Goal: Complete application form

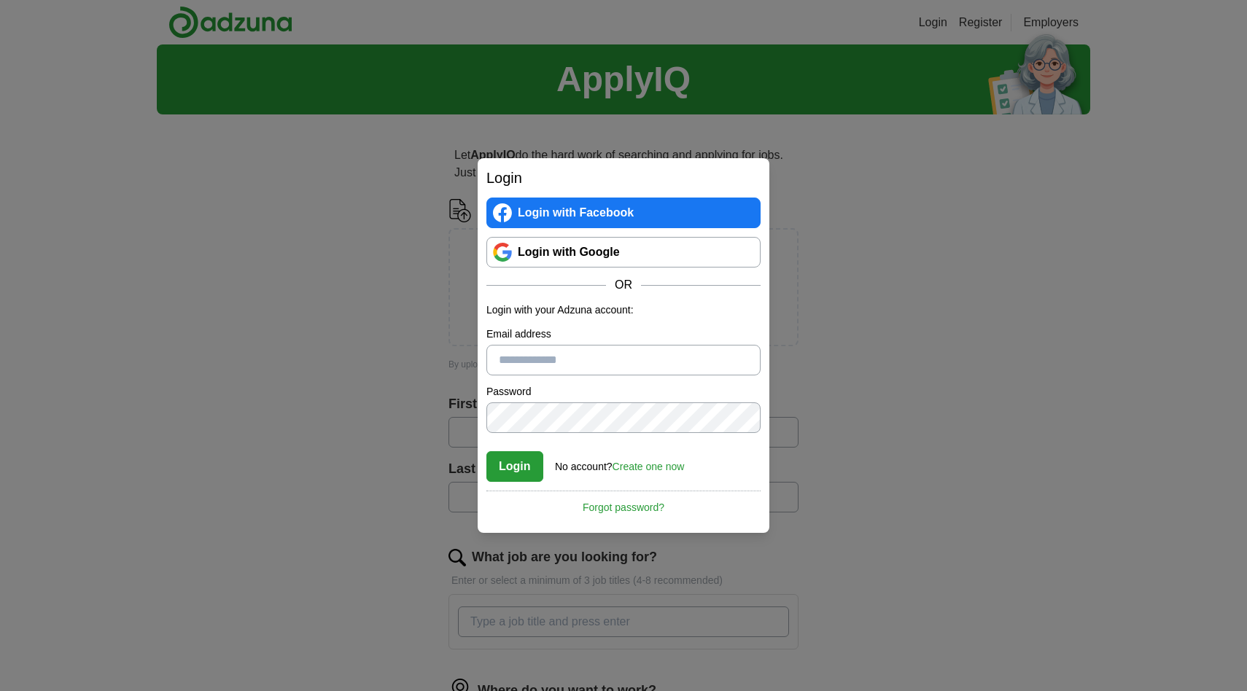
click at [599, 255] on link "Login with Google" at bounding box center [623, 252] width 274 height 31
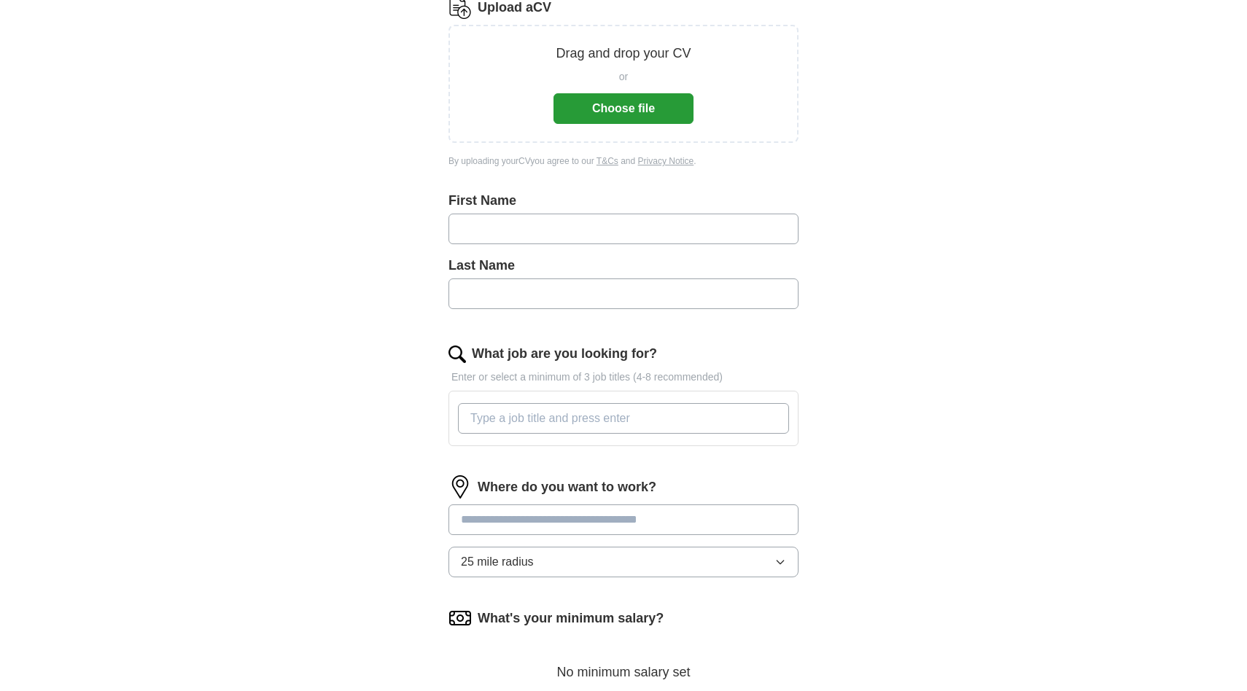
scroll to position [388, 0]
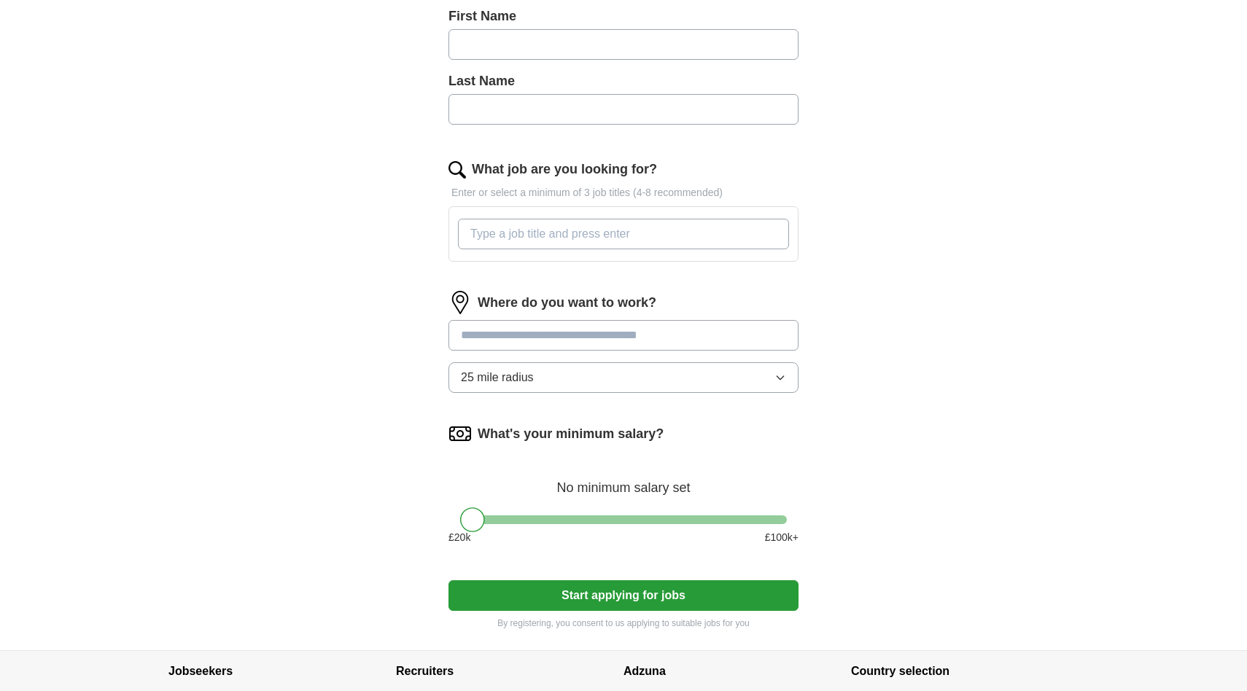
click at [616, 232] on input "What job are you looking for?" at bounding box center [623, 234] width 331 height 31
click at [556, 340] on input at bounding box center [623, 335] width 350 height 31
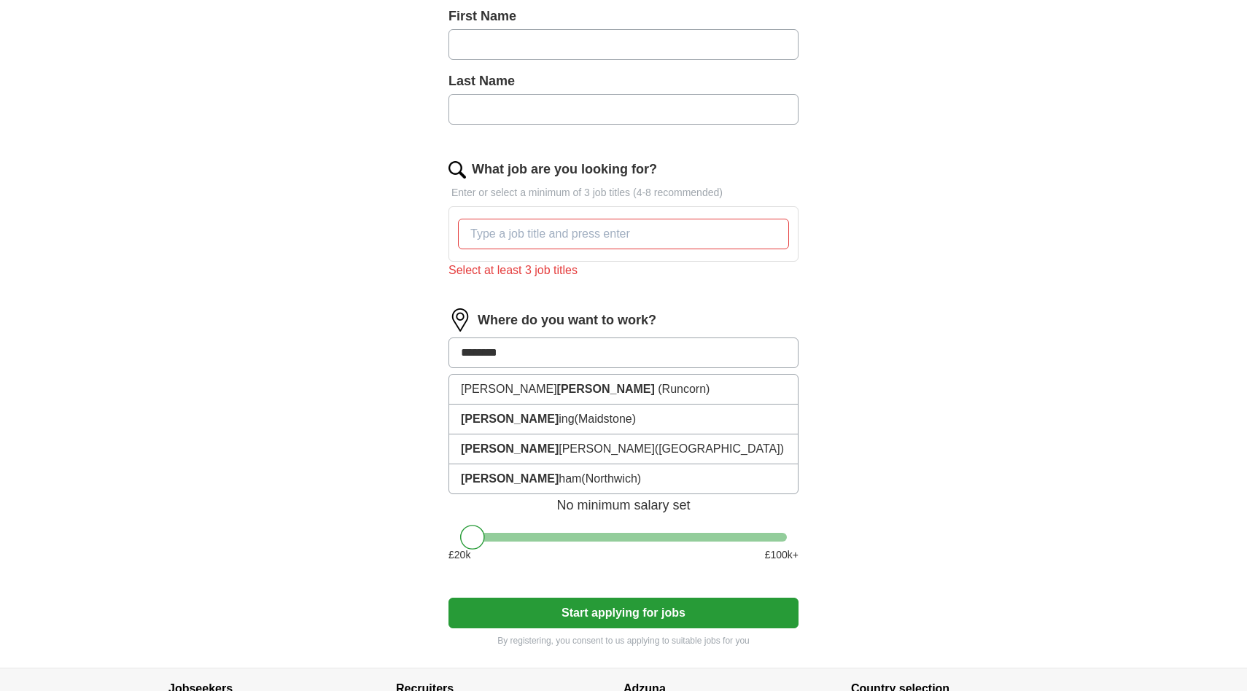
type input "*********"
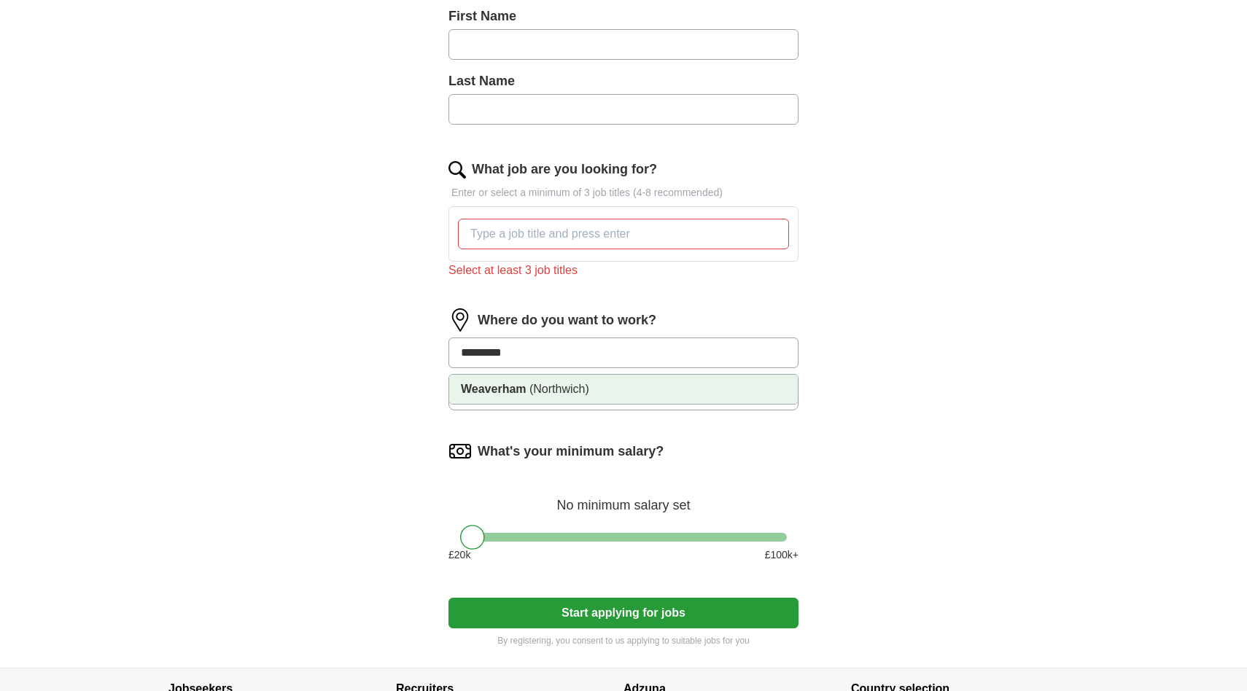
click at [560, 393] on span "(Northwich)" at bounding box center [559, 389] width 60 height 12
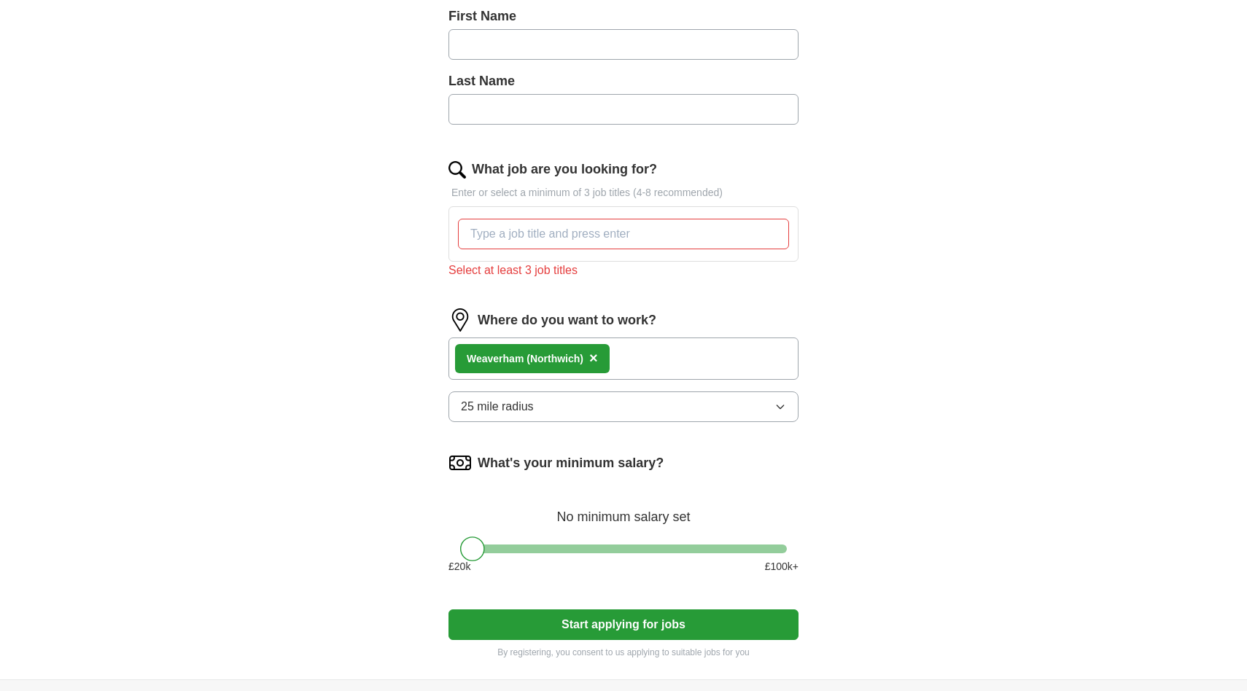
click at [556, 414] on button "25 mile radius" at bounding box center [623, 406] width 350 height 31
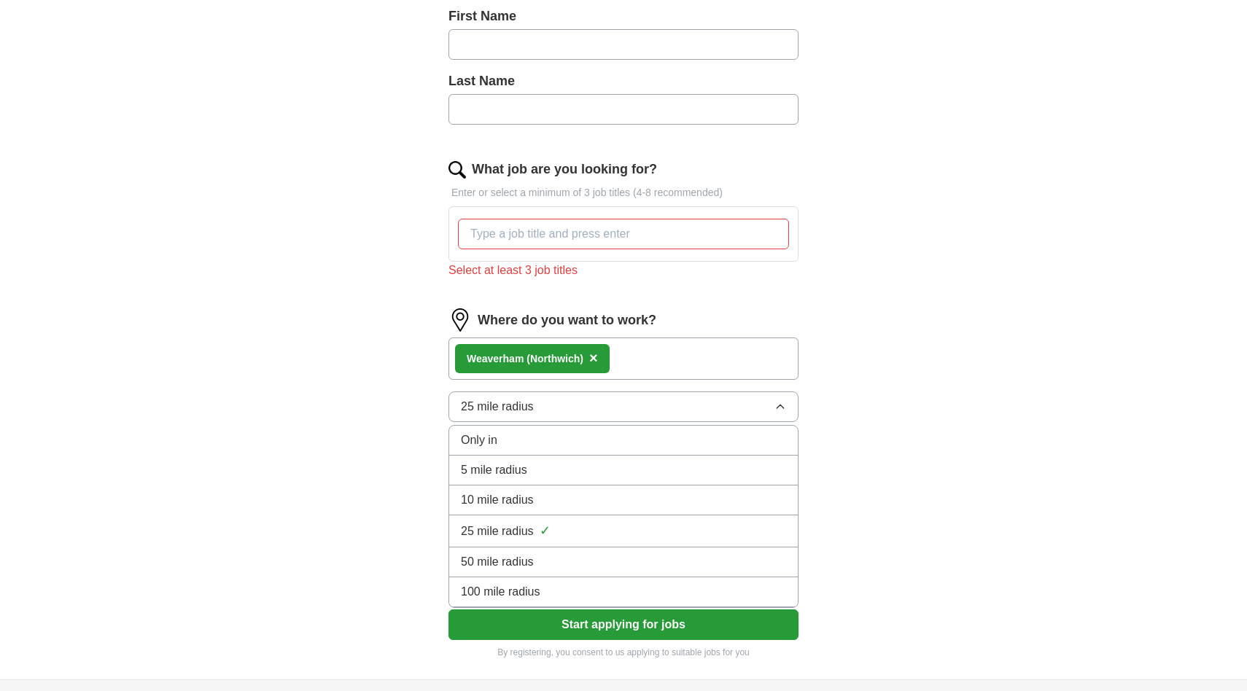
click at [546, 501] on div "10 mile radius" at bounding box center [623, 499] width 325 height 17
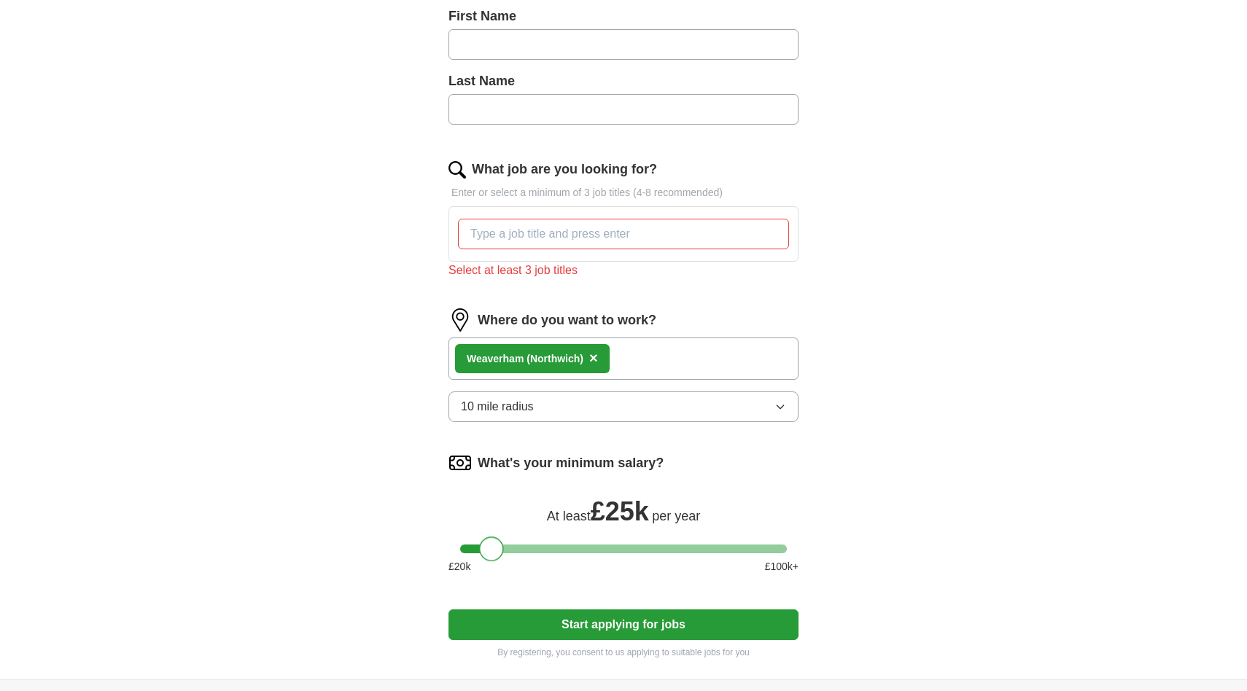
drag, startPoint x: 473, startPoint y: 548, endPoint x: 493, endPoint y: 558, distance: 22.2
click at [493, 558] on div at bounding box center [491, 549] width 25 height 25
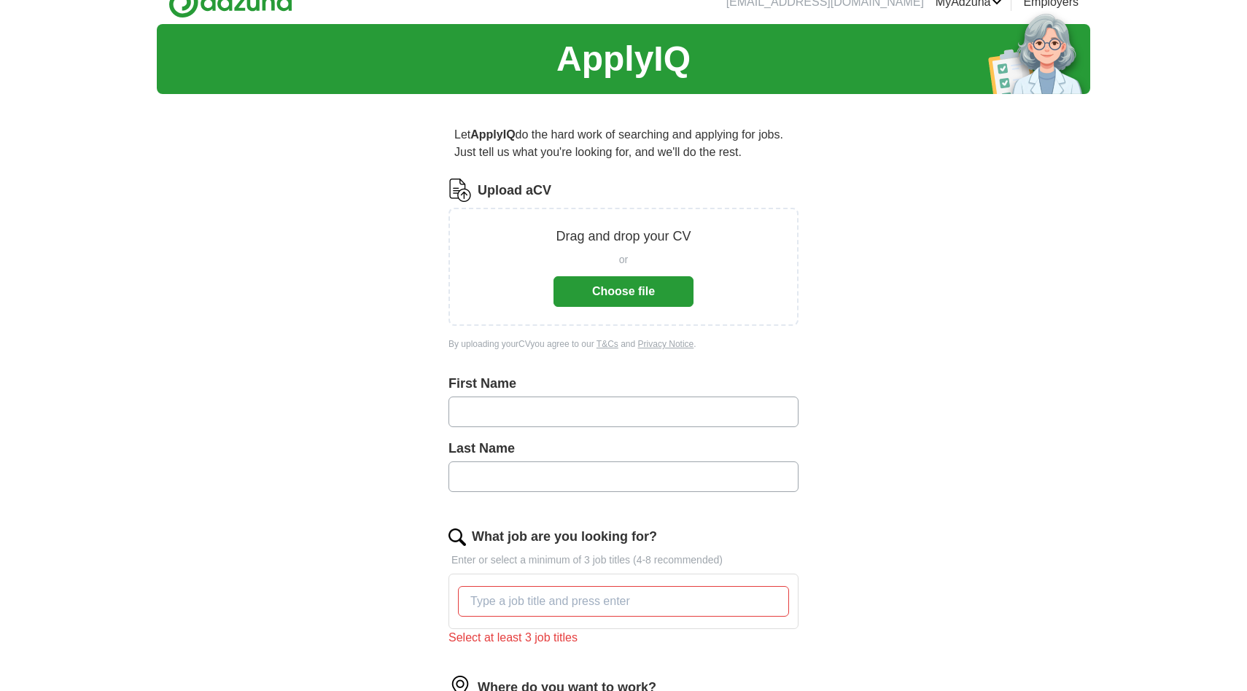
scroll to position [14, 0]
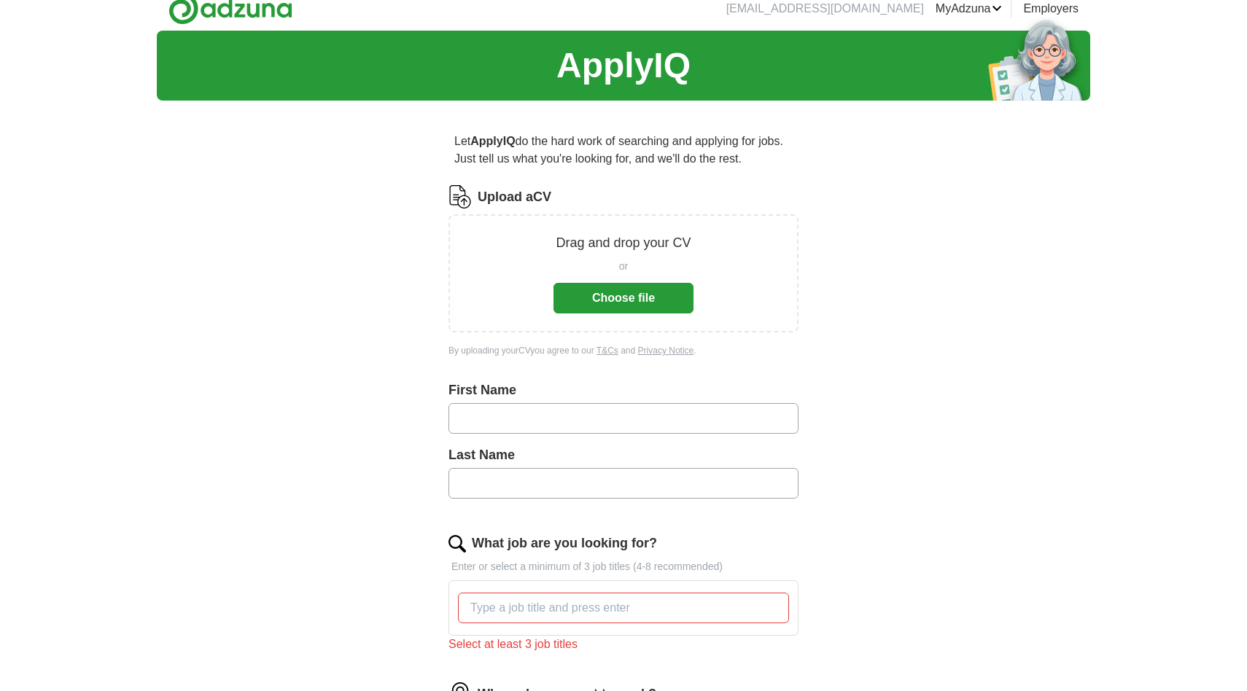
click at [640, 292] on button "Choose file" at bounding box center [623, 298] width 140 height 31
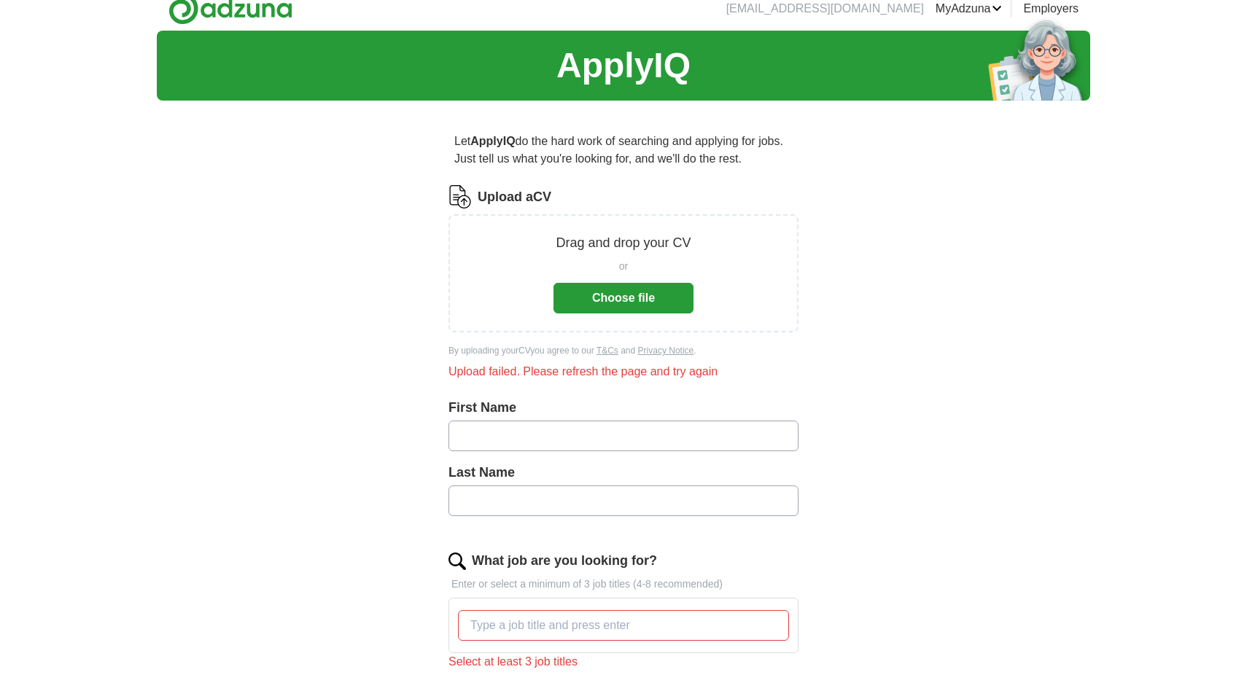
click at [631, 301] on button "Choose file" at bounding box center [623, 298] width 140 height 31
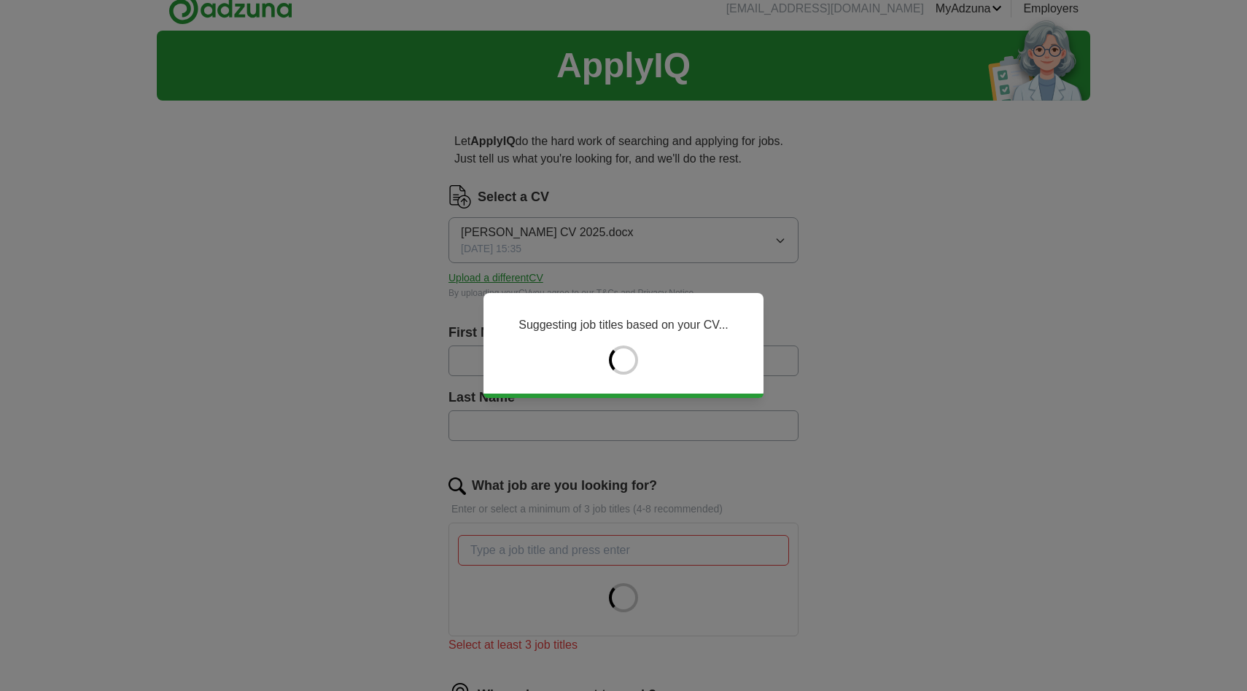
type input "*****"
type input "*********"
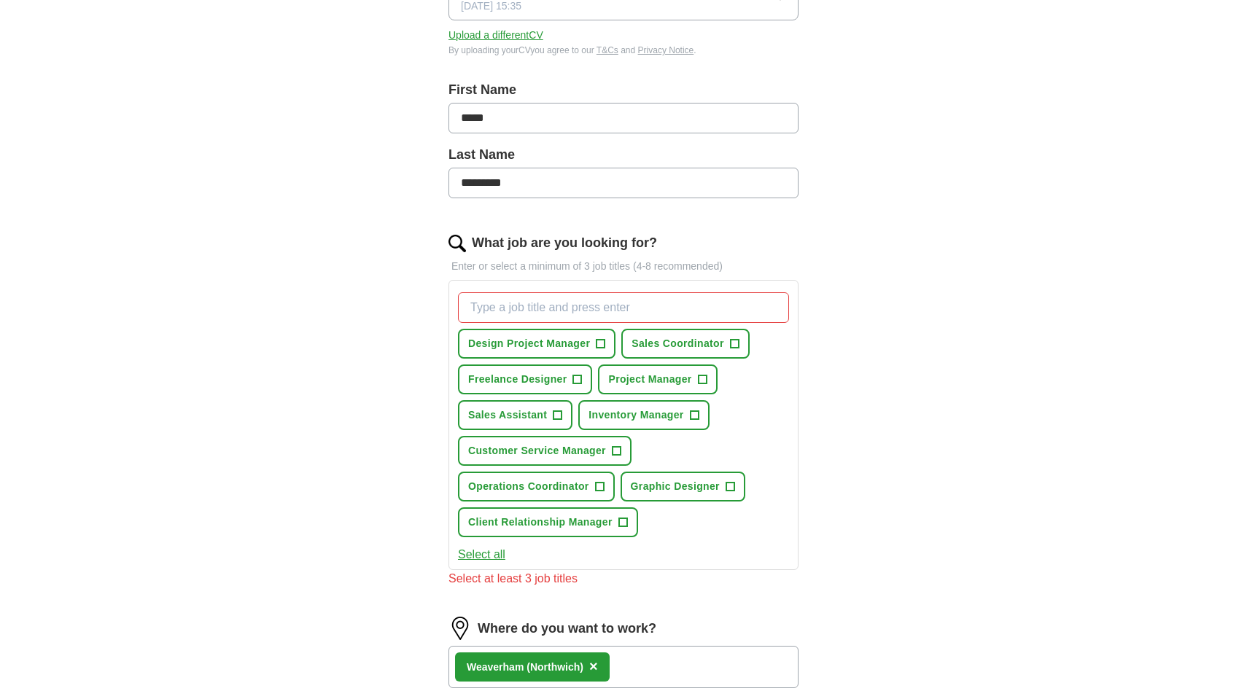
scroll to position [257, 0]
click at [526, 381] on span "Freelance Designer" at bounding box center [517, 378] width 98 height 15
click at [526, 343] on span "Design Project Manager" at bounding box center [529, 342] width 122 height 15
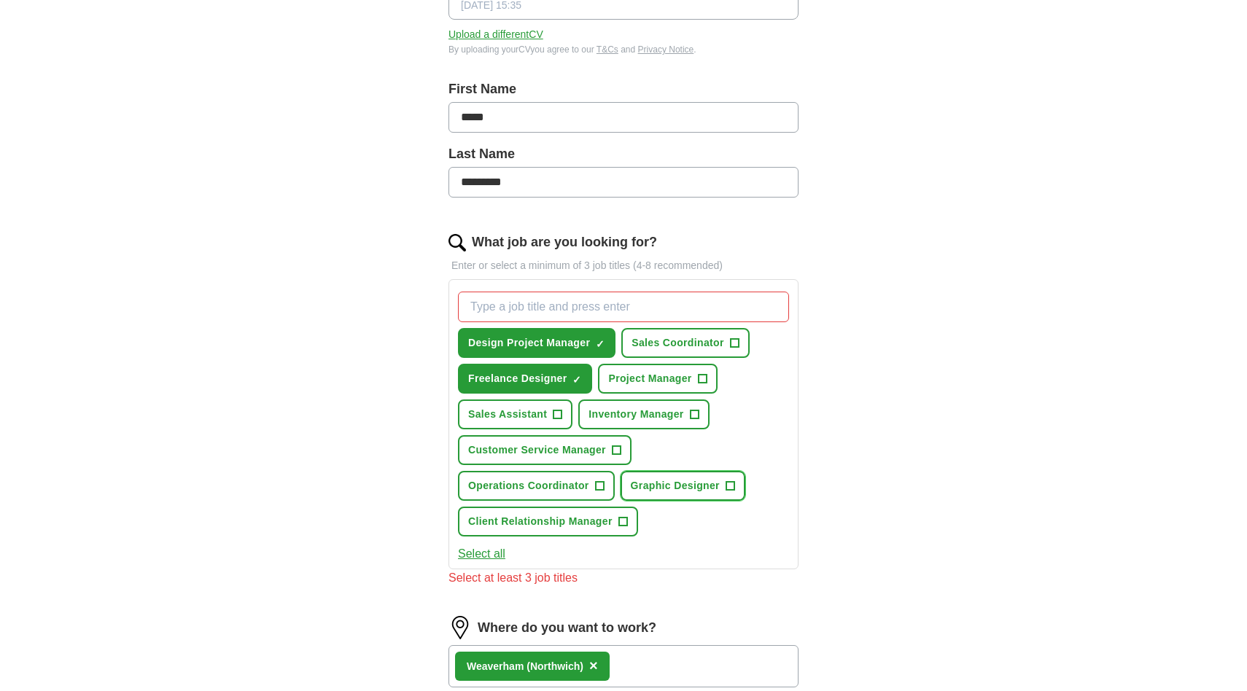
click at [658, 482] on span "Graphic Designer" at bounding box center [675, 485] width 89 height 15
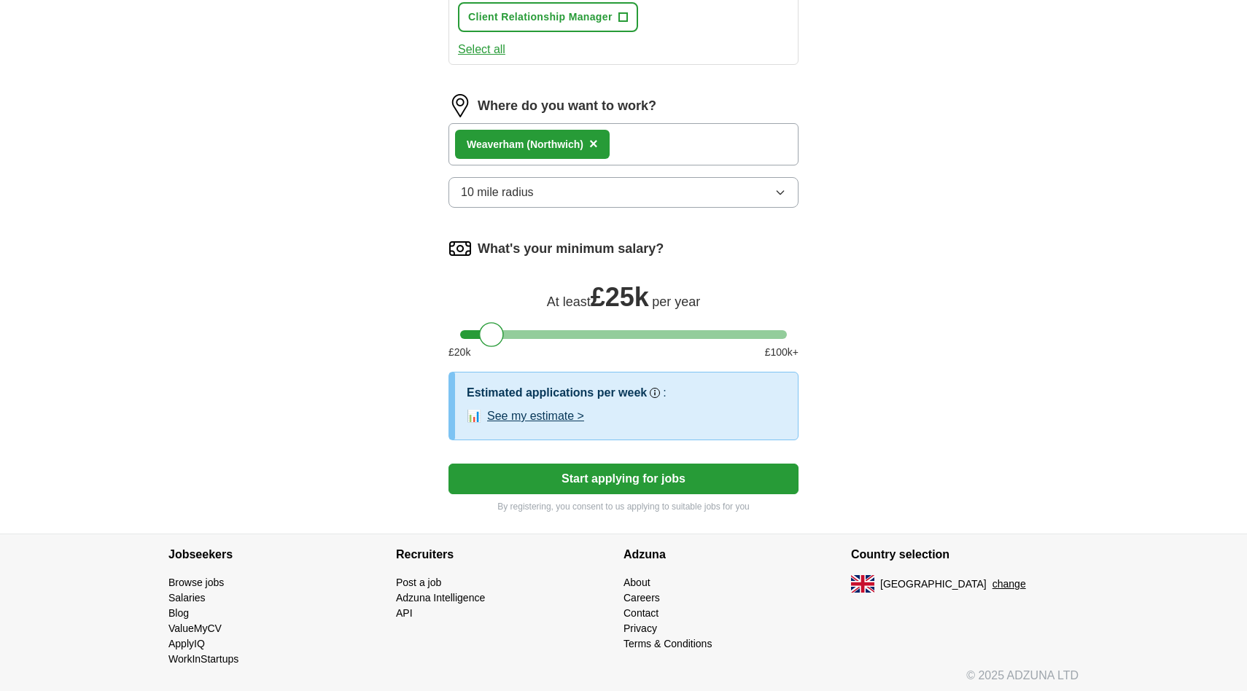
scroll to position [767, 0]
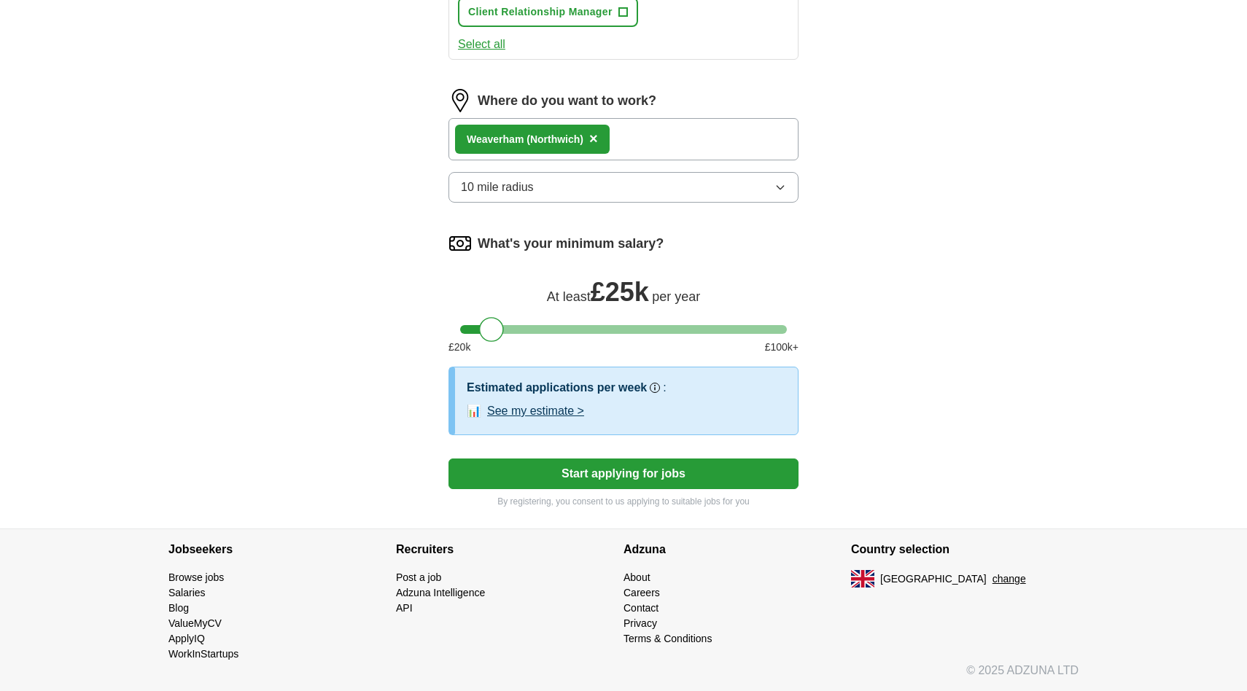
click at [612, 481] on button "Start applying for jobs" at bounding box center [623, 474] width 350 height 31
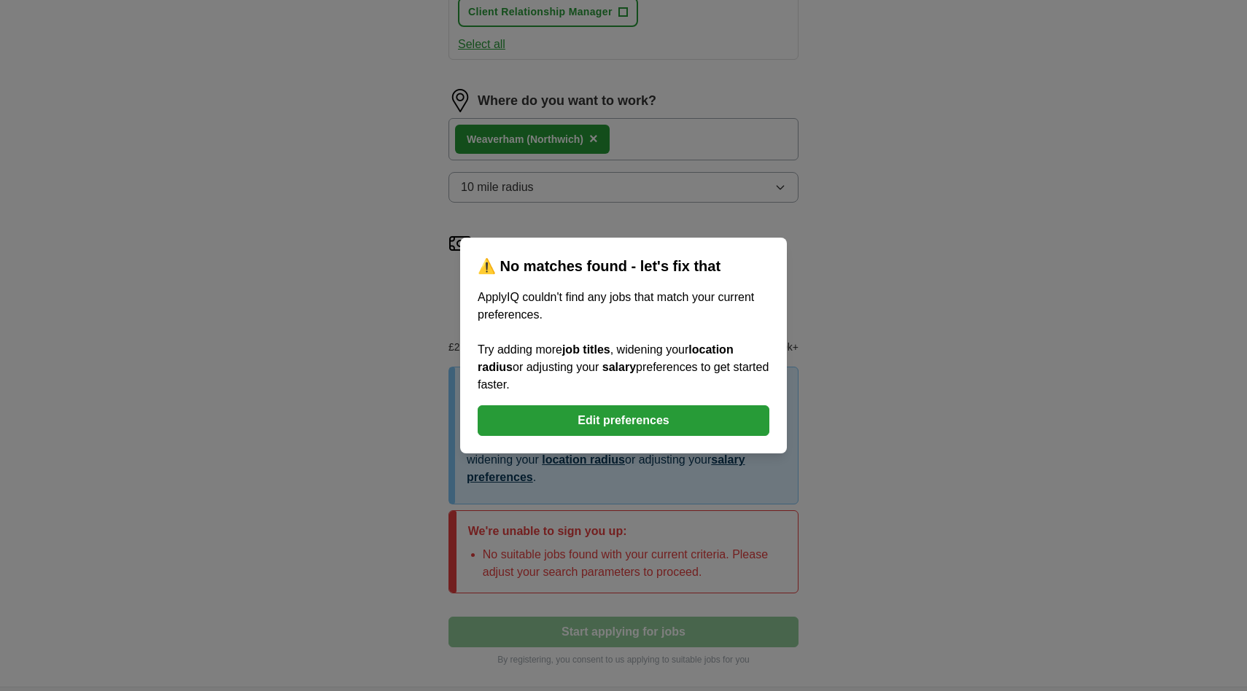
click at [604, 424] on button "Edit preferences" at bounding box center [624, 420] width 292 height 31
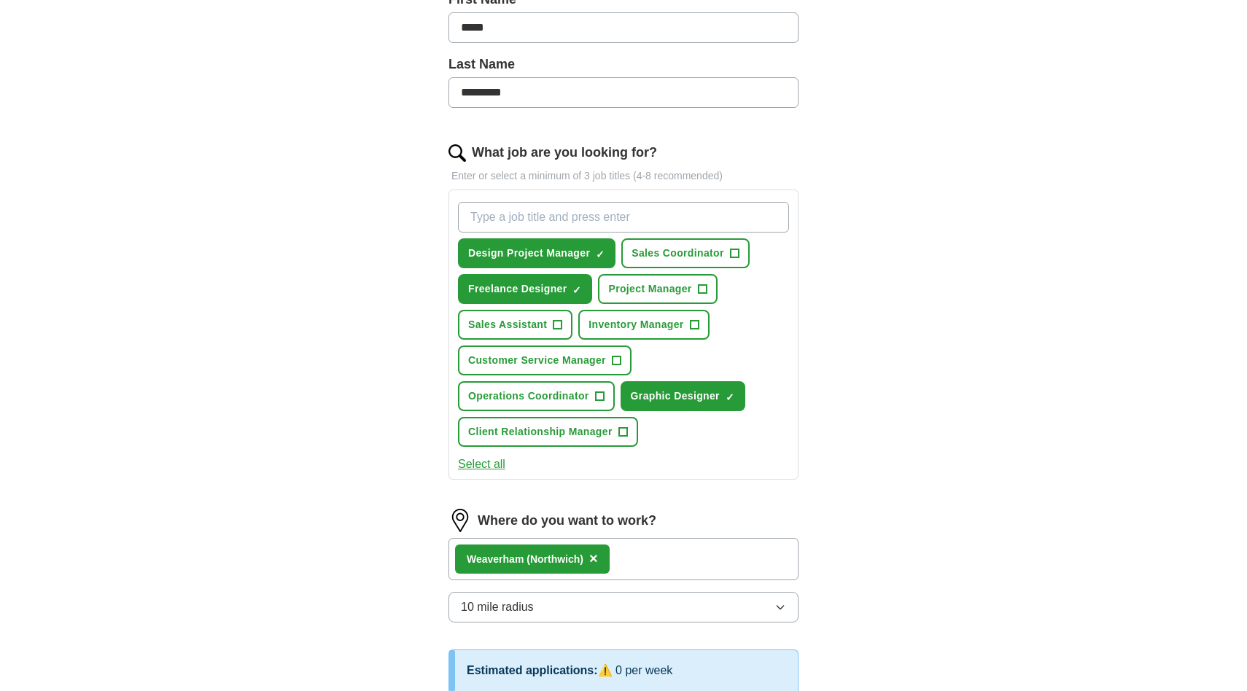
scroll to position [346, 0]
click at [662, 291] on span "Project Manager" at bounding box center [649, 289] width 83 height 15
click at [495, 465] on button "Select all" at bounding box center [481, 464] width 47 height 17
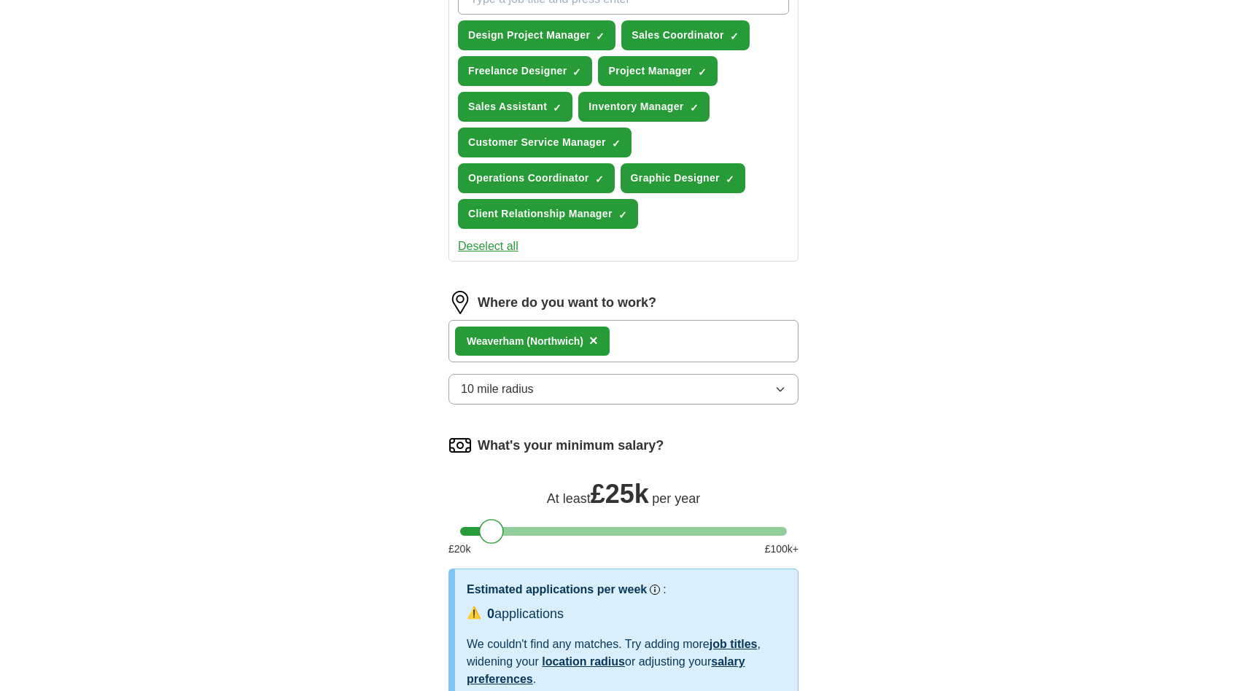
scroll to position [566, 0]
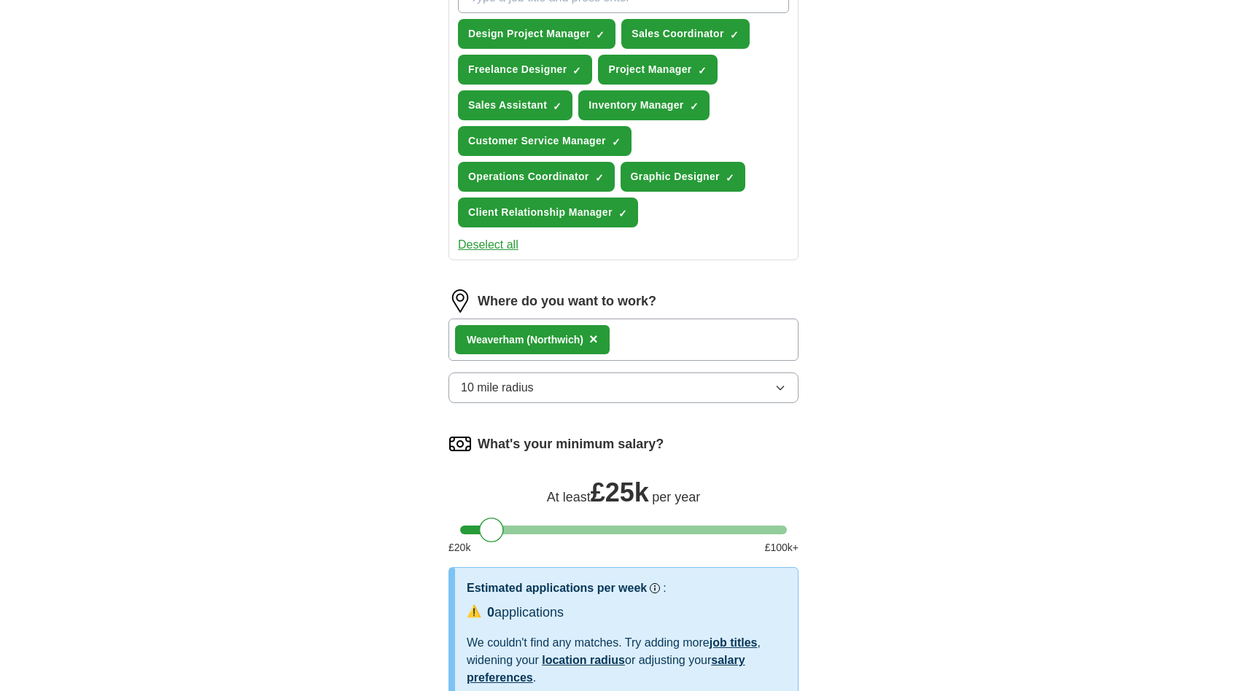
click at [758, 391] on button "10 mile radius" at bounding box center [623, 388] width 350 height 31
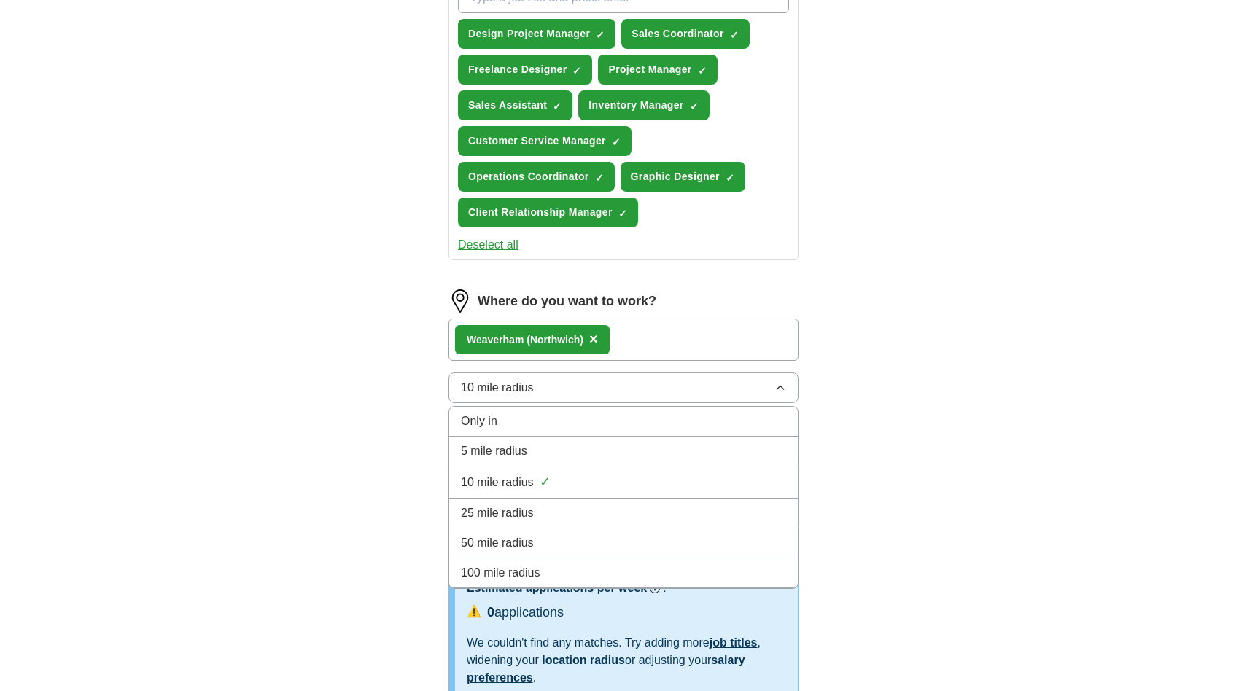
click at [549, 504] on div "25 mile radius" at bounding box center [623, 512] width 325 height 17
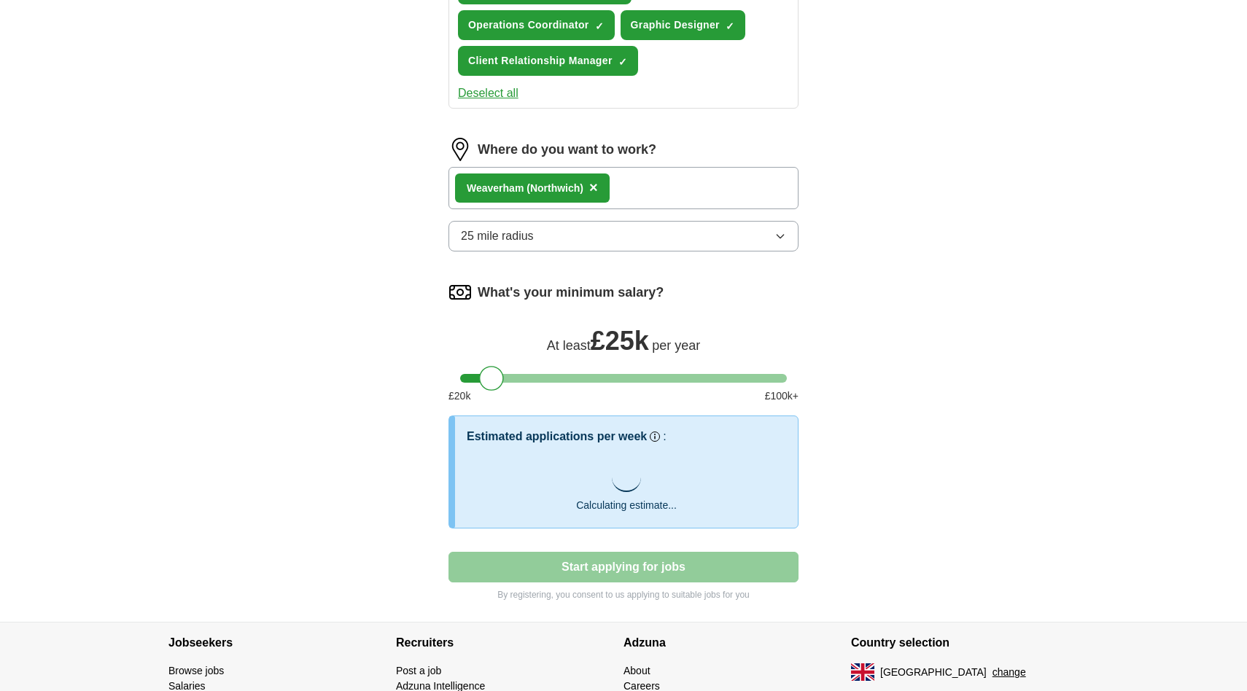
scroll to position [811, 0]
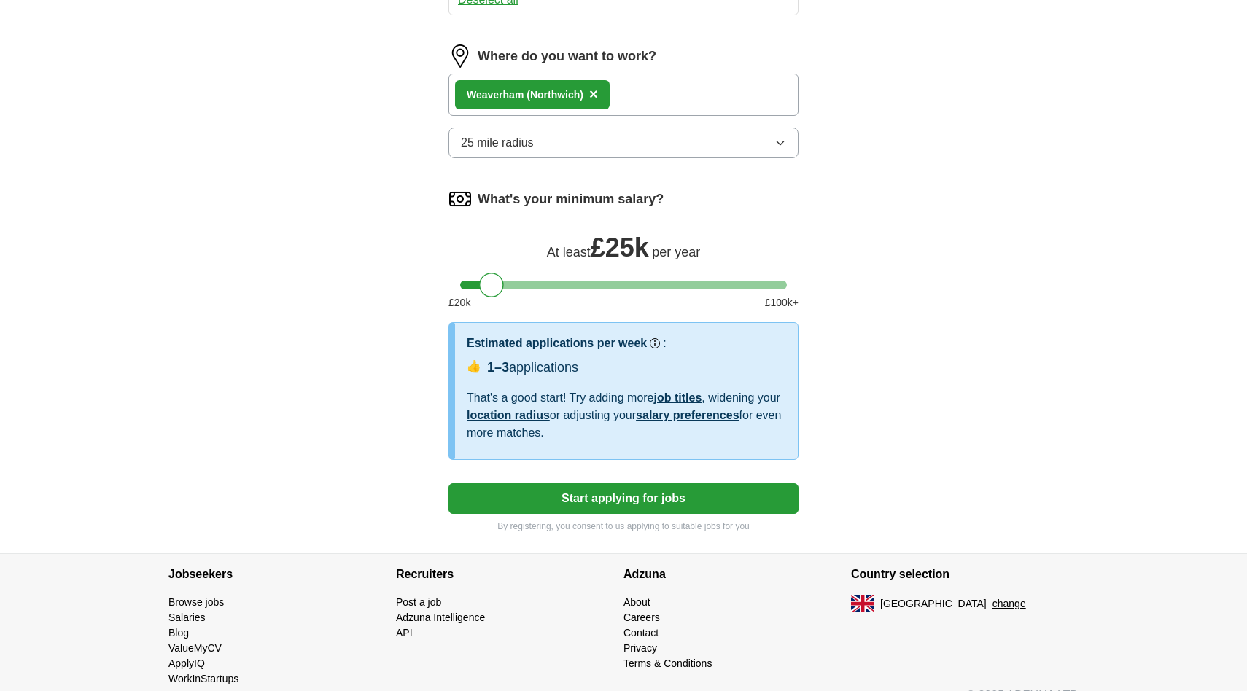
click at [639, 501] on button "Start applying for jobs" at bounding box center [623, 498] width 350 height 31
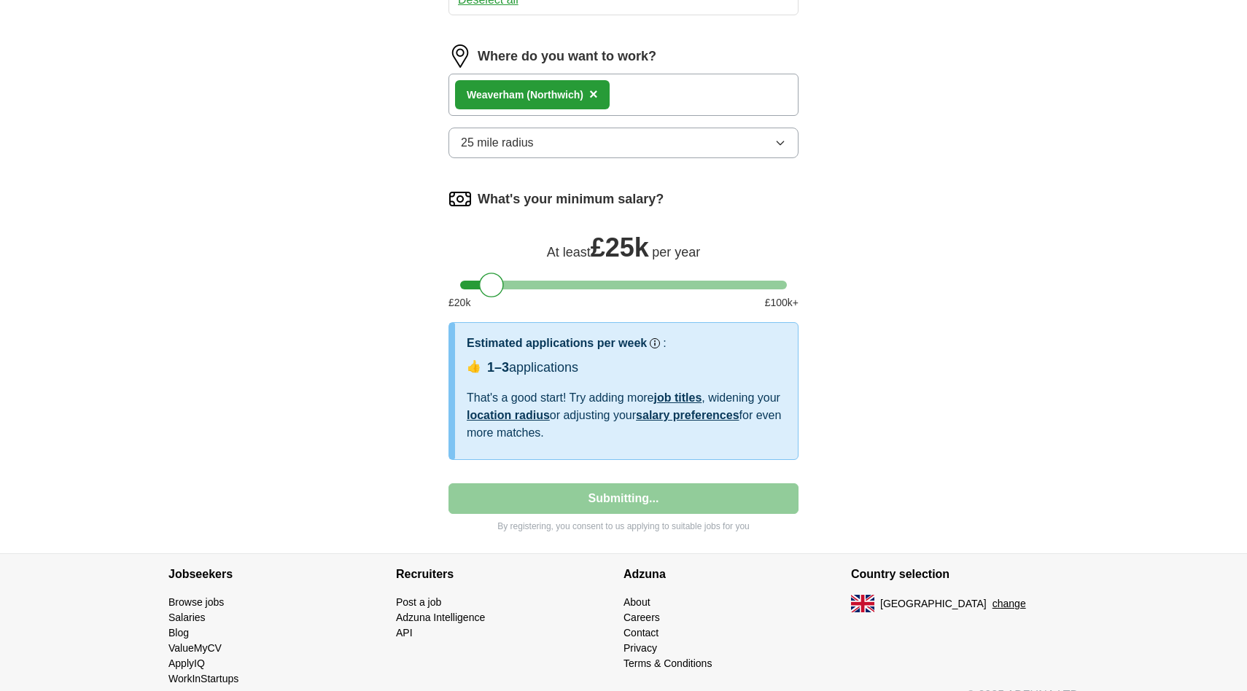
select select "**"
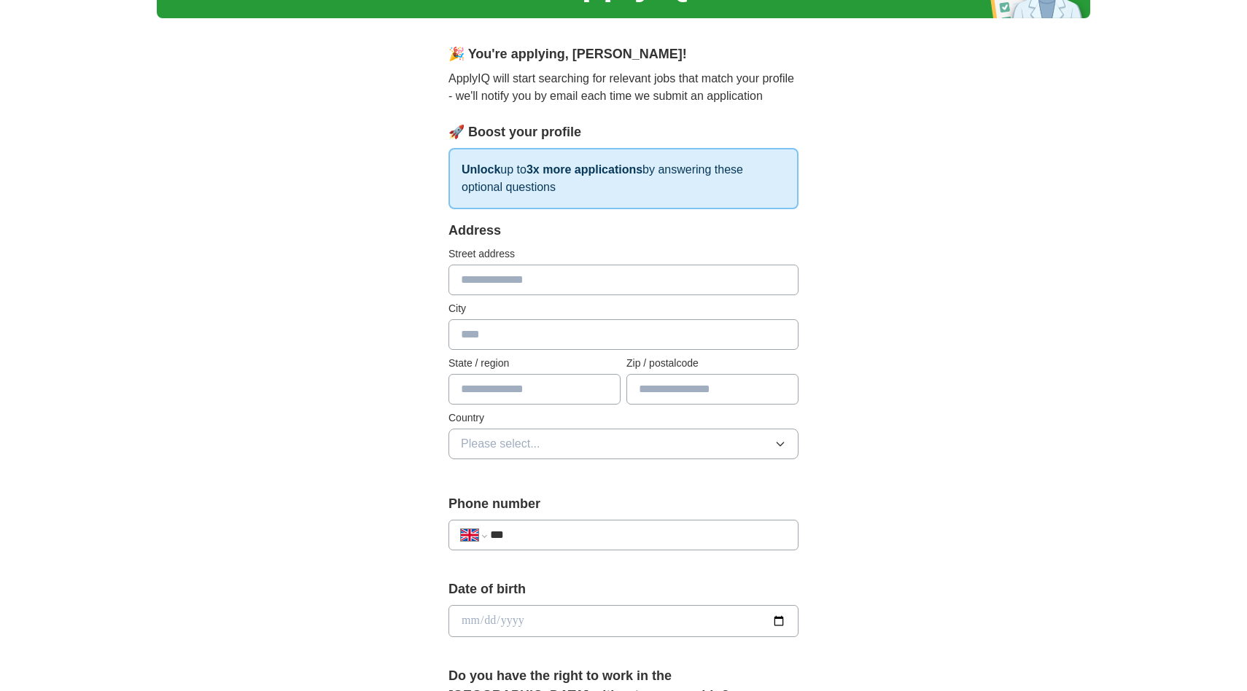
scroll to position [97, 0]
click at [520, 281] on input "text" at bounding box center [623, 279] width 350 height 31
type input "**********"
type input "*********"
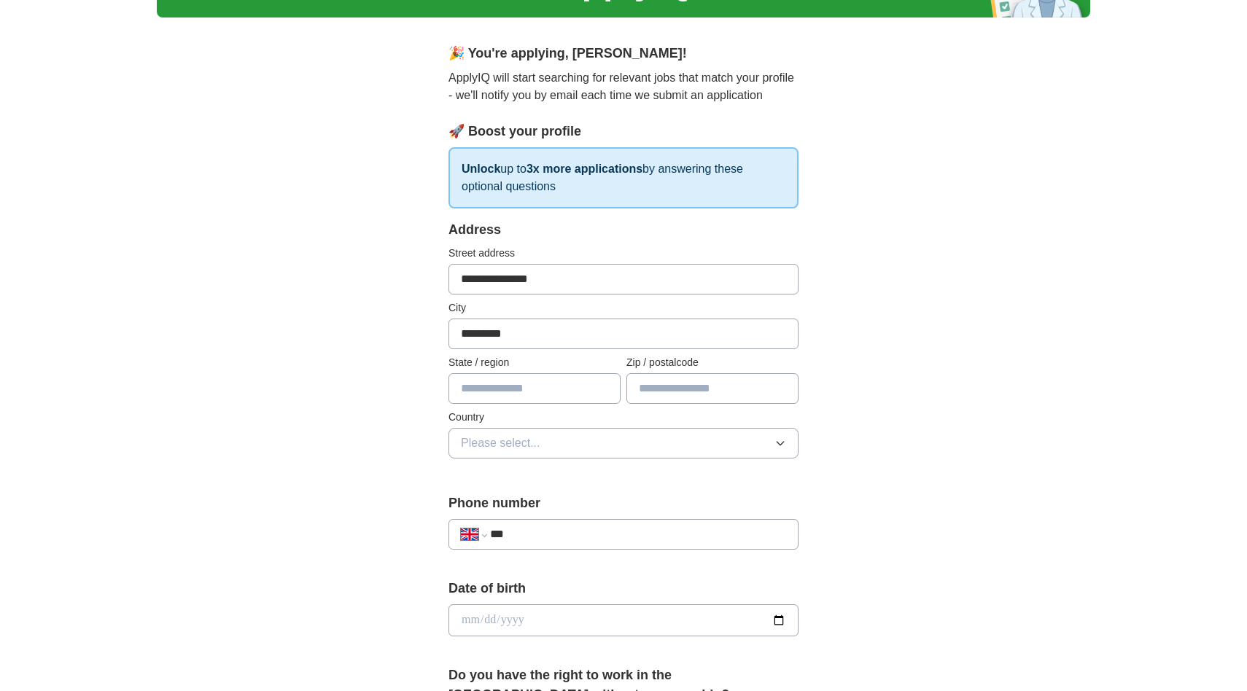
type input "**"
type input "*******"
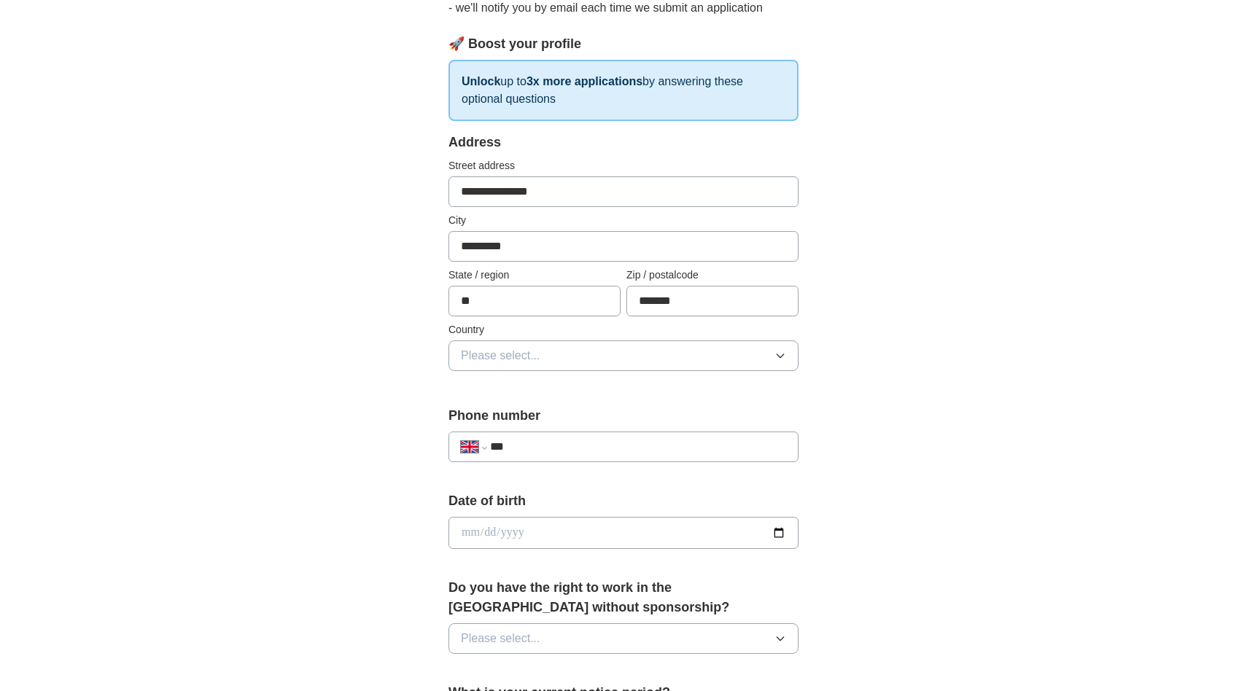
scroll to position [192, 0]
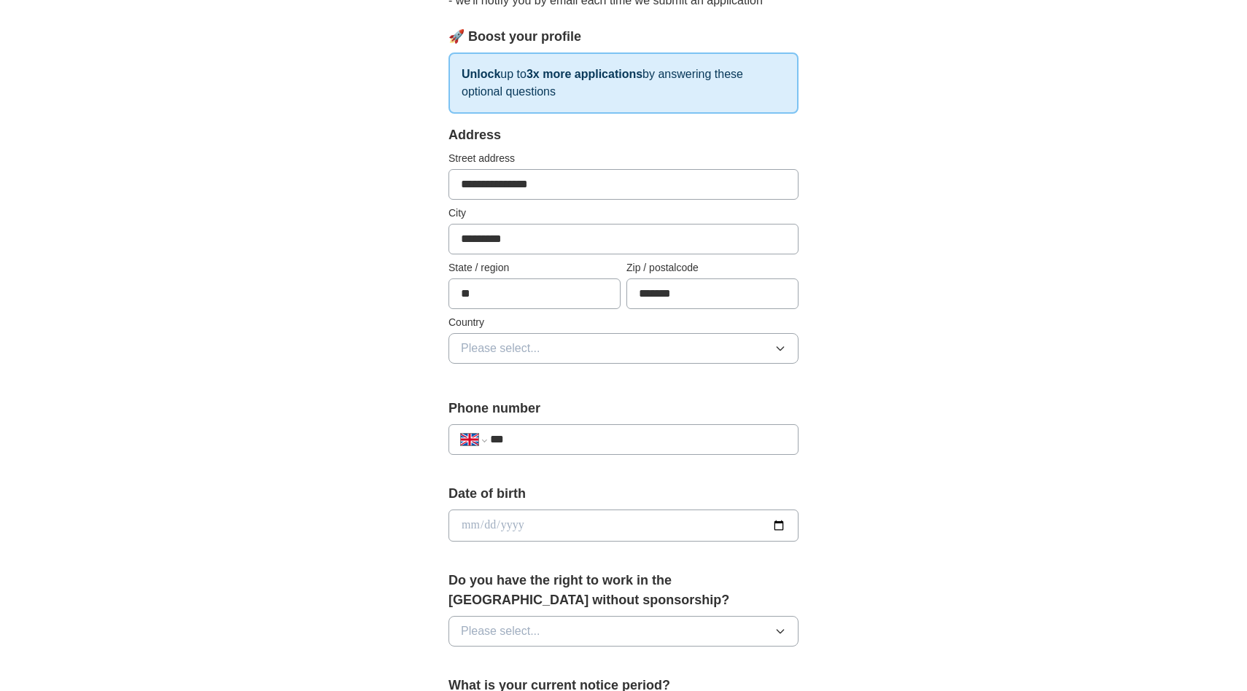
click at [536, 349] on span "Please select..." at bounding box center [500, 348] width 79 height 17
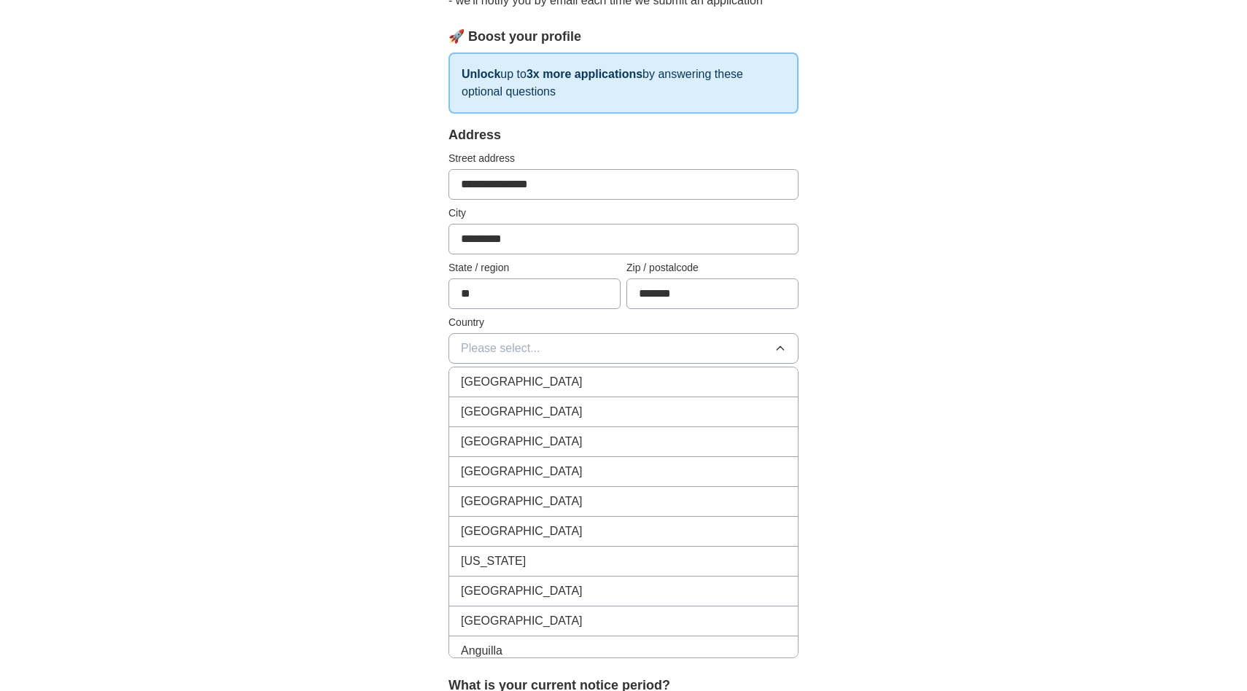
drag, startPoint x: 537, startPoint y: 380, endPoint x: 518, endPoint y: 386, distance: 20.1
click at [537, 381] on span "[GEOGRAPHIC_DATA]" at bounding box center [522, 381] width 122 height 17
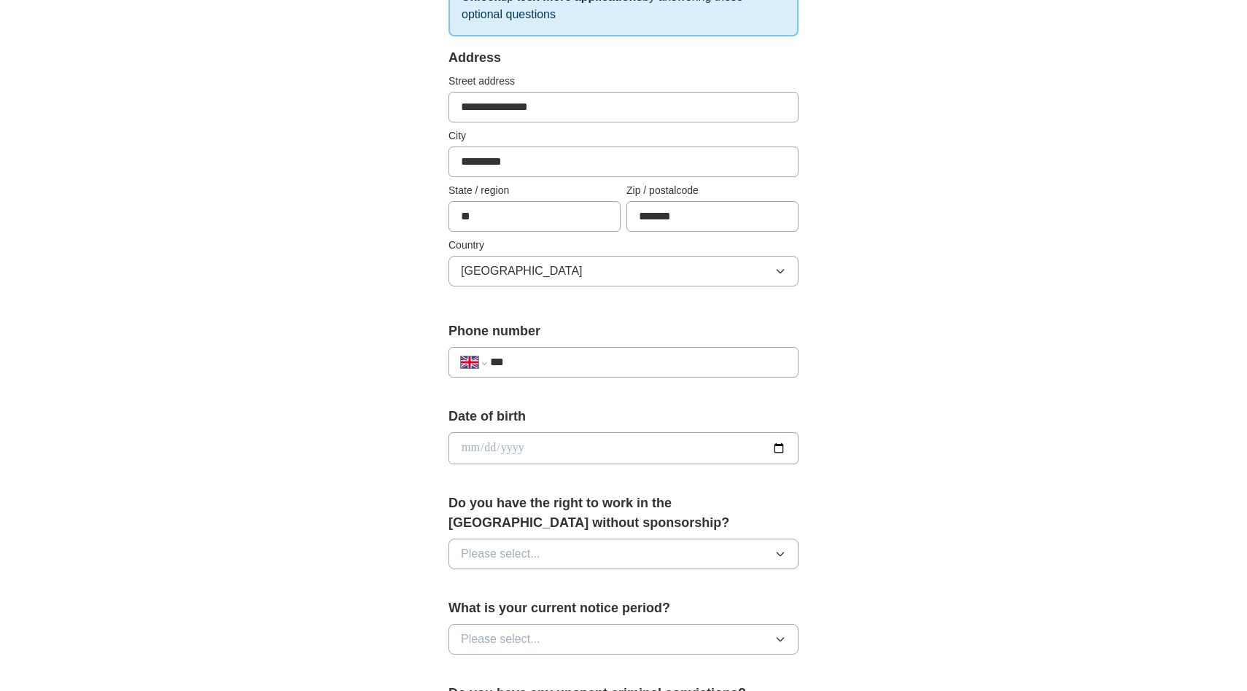
scroll to position [348, 0]
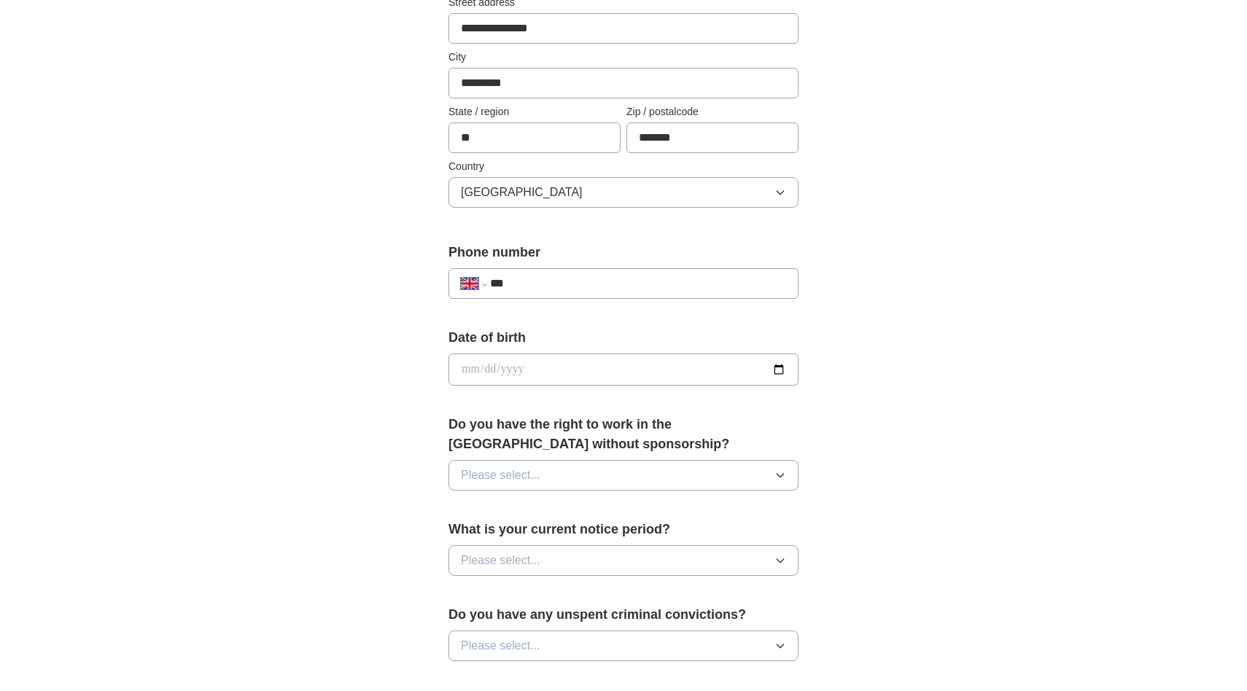
click at [547, 365] on input "date" at bounding box center [623, 370] width 350 height 32
type input "**********"
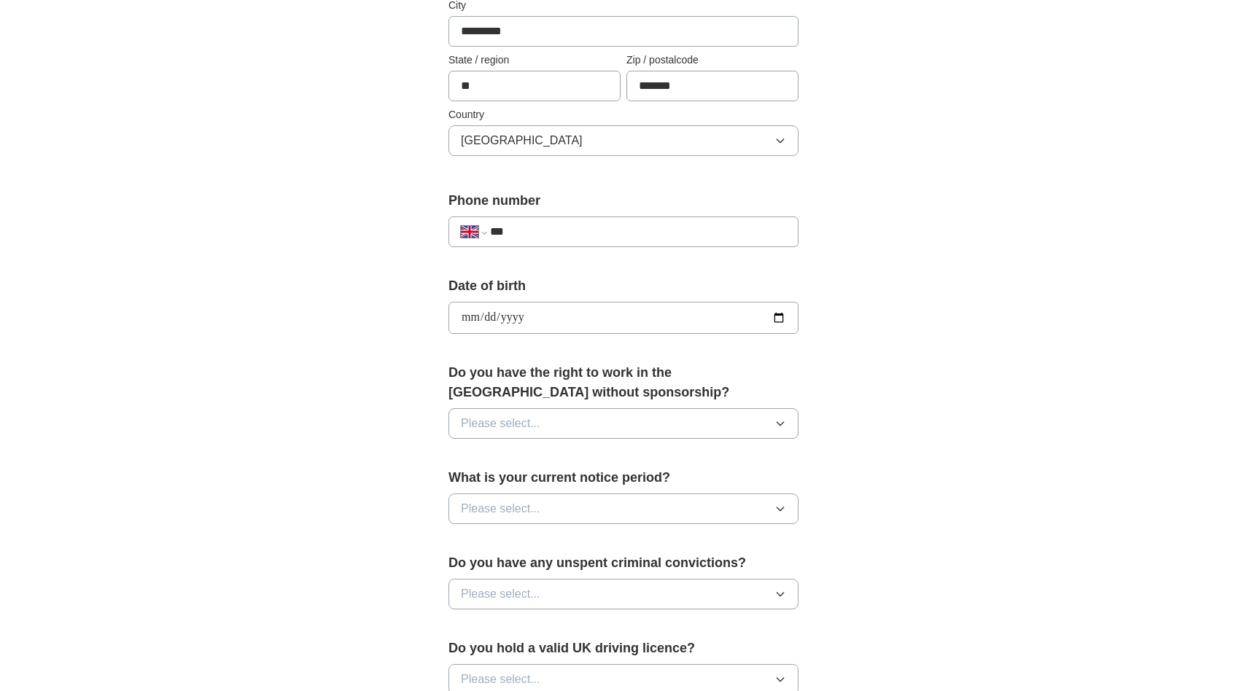
click at [639, 420] on button "Please select..." at bounding box center [623, 423] width 350 height 31
click at [635, 453] on div "Yes" at bounding box center [623, 456] width 325 height 17
click at [556, 231] on input "***" at bounding box center [638, 231] width 296 height 17
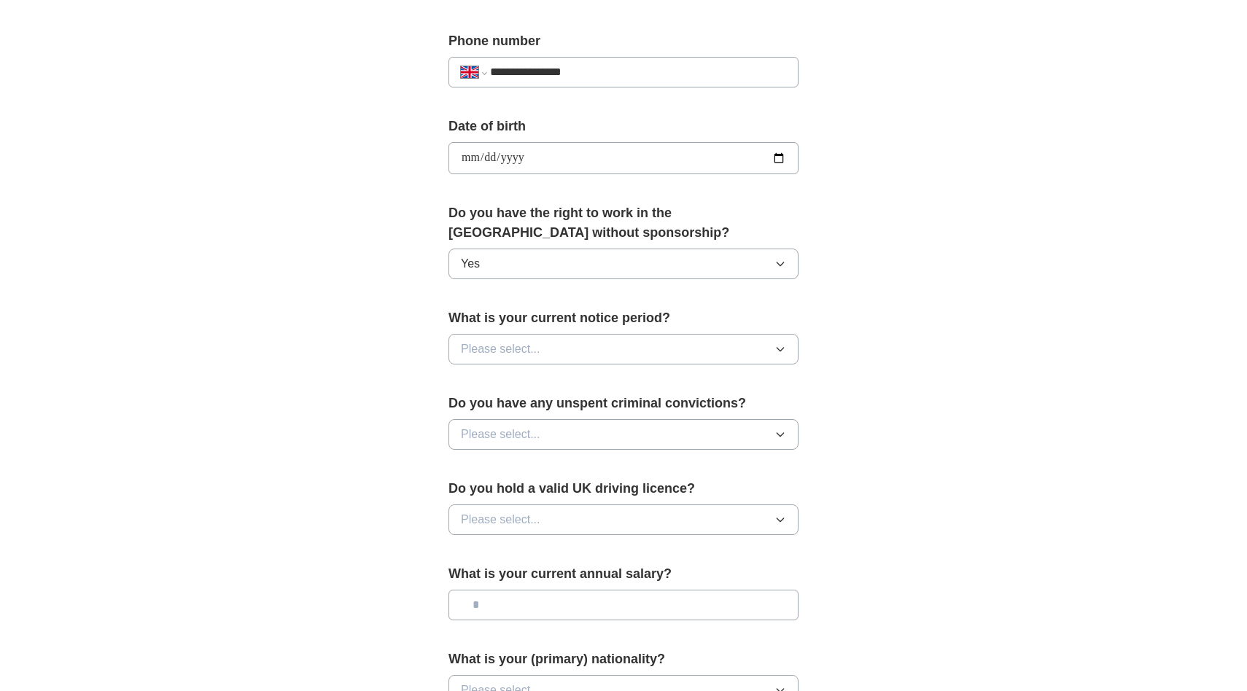
scroll to position [814, 0]
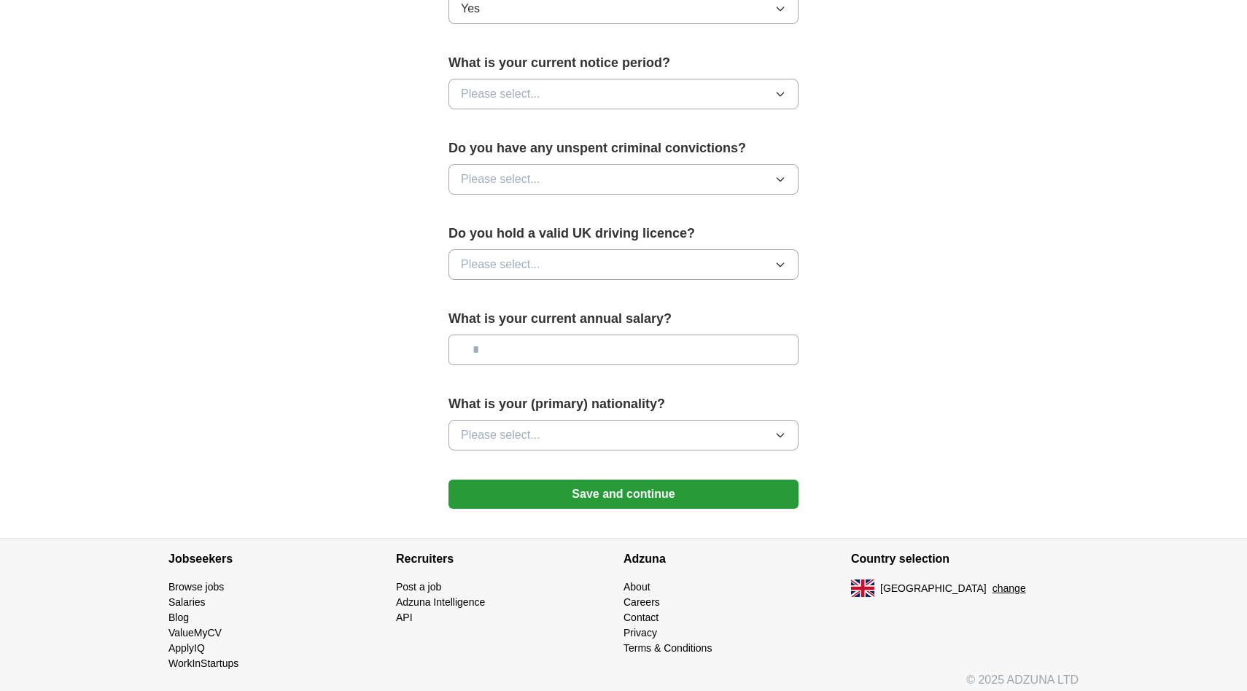
type input "**********"
click at [582, 97] on button "Please select..." at bounding box center [623, 94] width 350 height 31
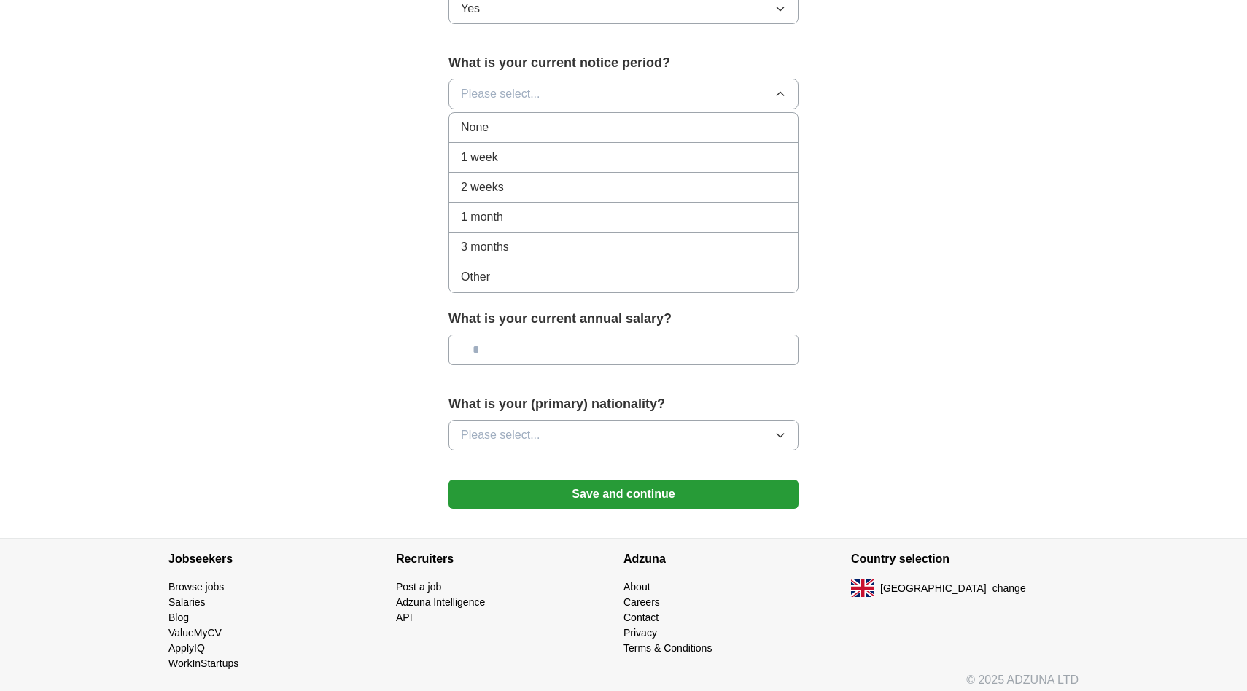
click at [551, 131] on div "None" at bounding box center [623, 127] width 325 height 17
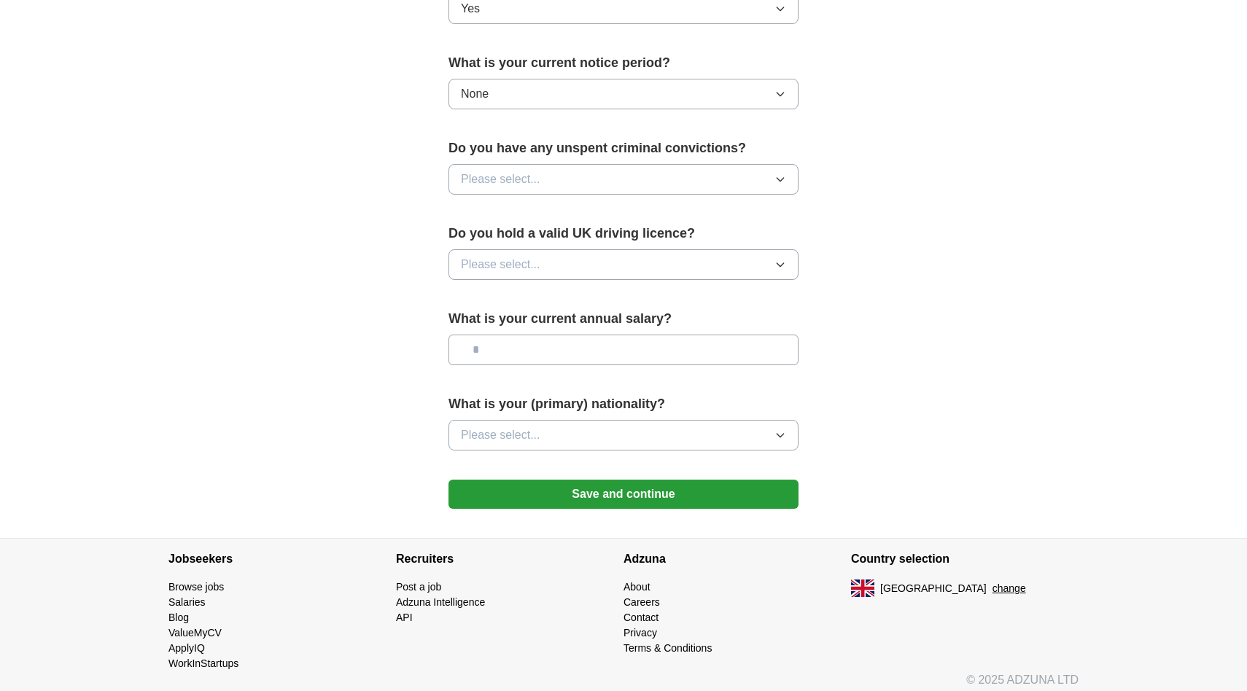
click at [567, 178] on button "Please select..." at bounding box center [623, 179] width 350 height 31
click at [577, 237] on div "No" at bounding box center [623, 242] width 325 height 17
click at [566, 266] on button "Please select..." at bounding box center [623, 264] width 350 height 31
drag, startPoint x: 566, startPoint y: 292, endPoint x: 553, endPoint y: 295, distance: 12.7
click at [565, 292] on div "Yes" at bounding box center [623, 297] width 325 height 17
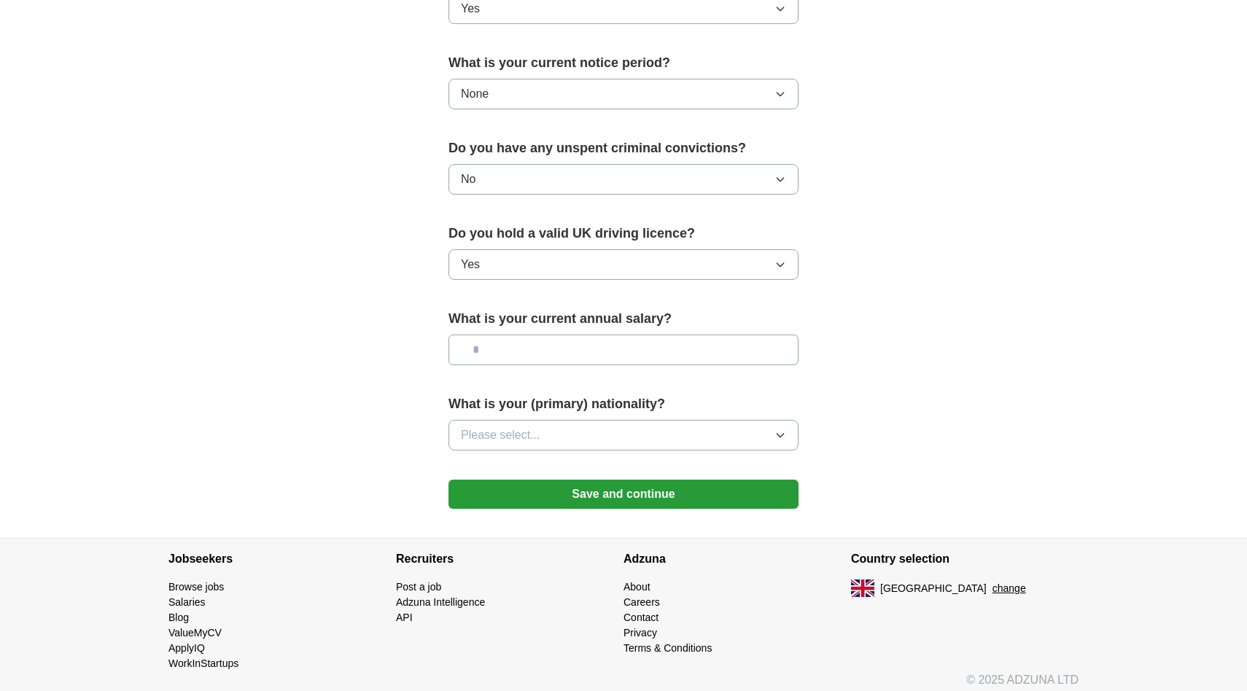
click at [573, 352] on input "text" at bounding box center [623, 350] width 350 height 31
type input "******"
click at [612, 432] on button "Please select..." at bounding box center [623, 435] width 350 height 31
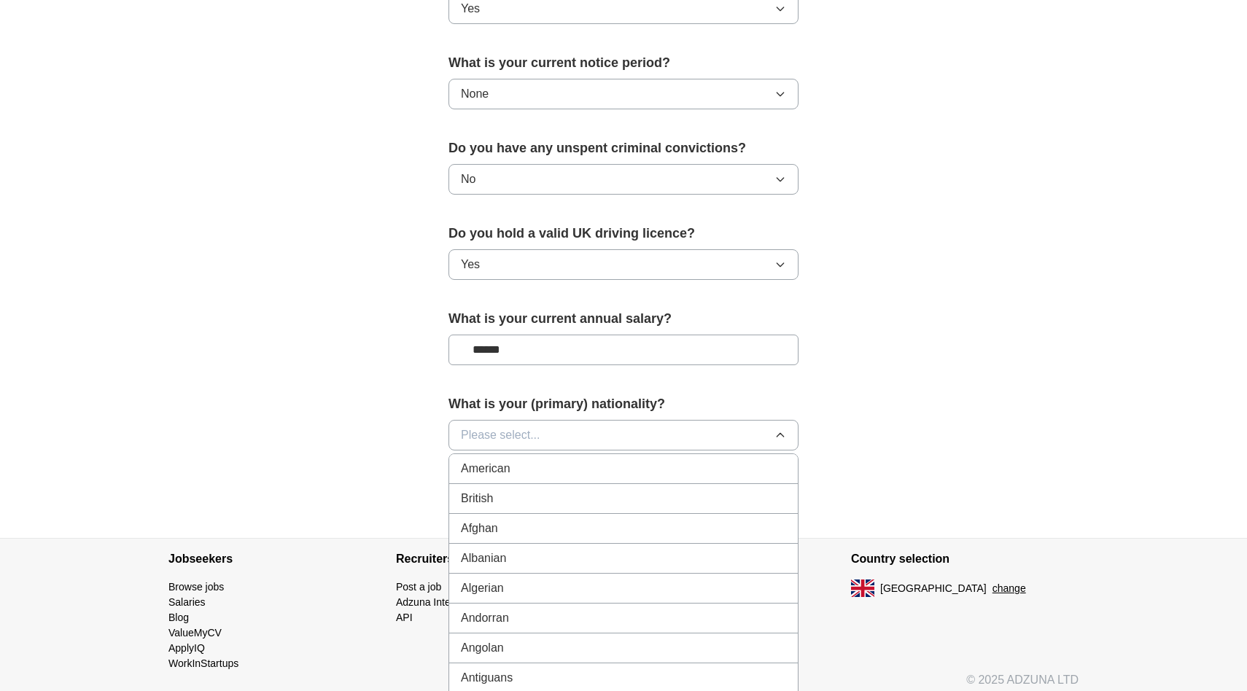
click at [610, 502] on div "British" at bounding box center [623, 498] width 325 height 17
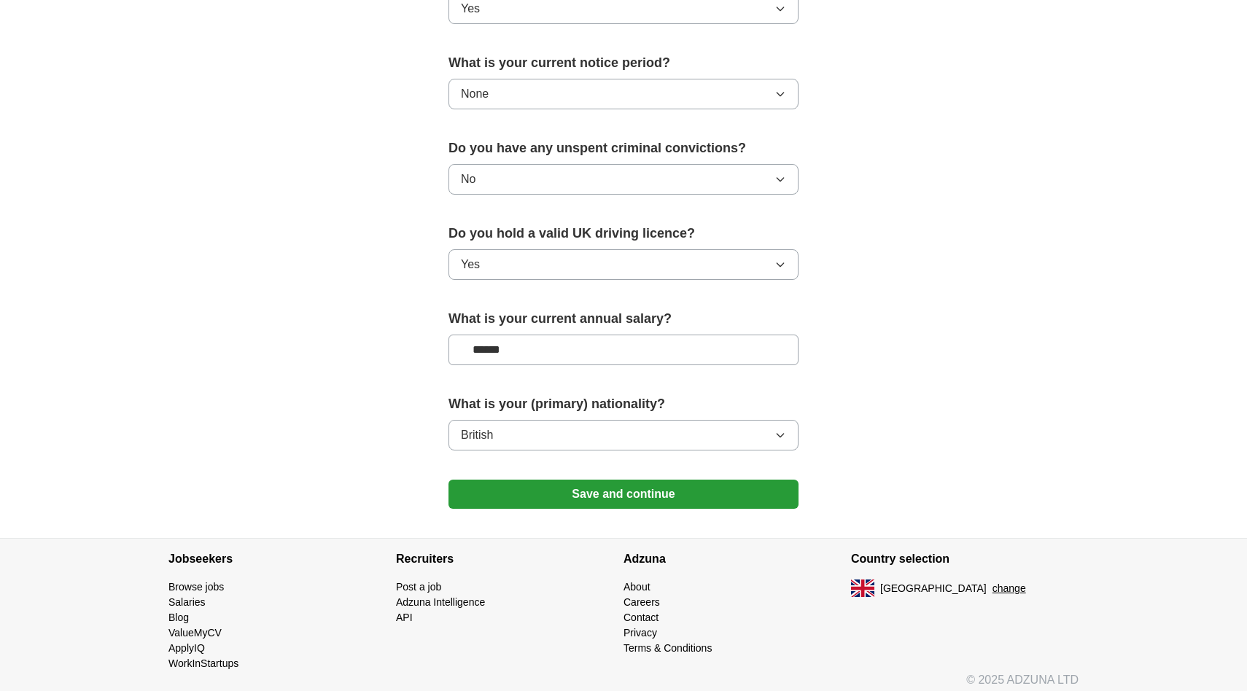
scroll to position [824, 0]
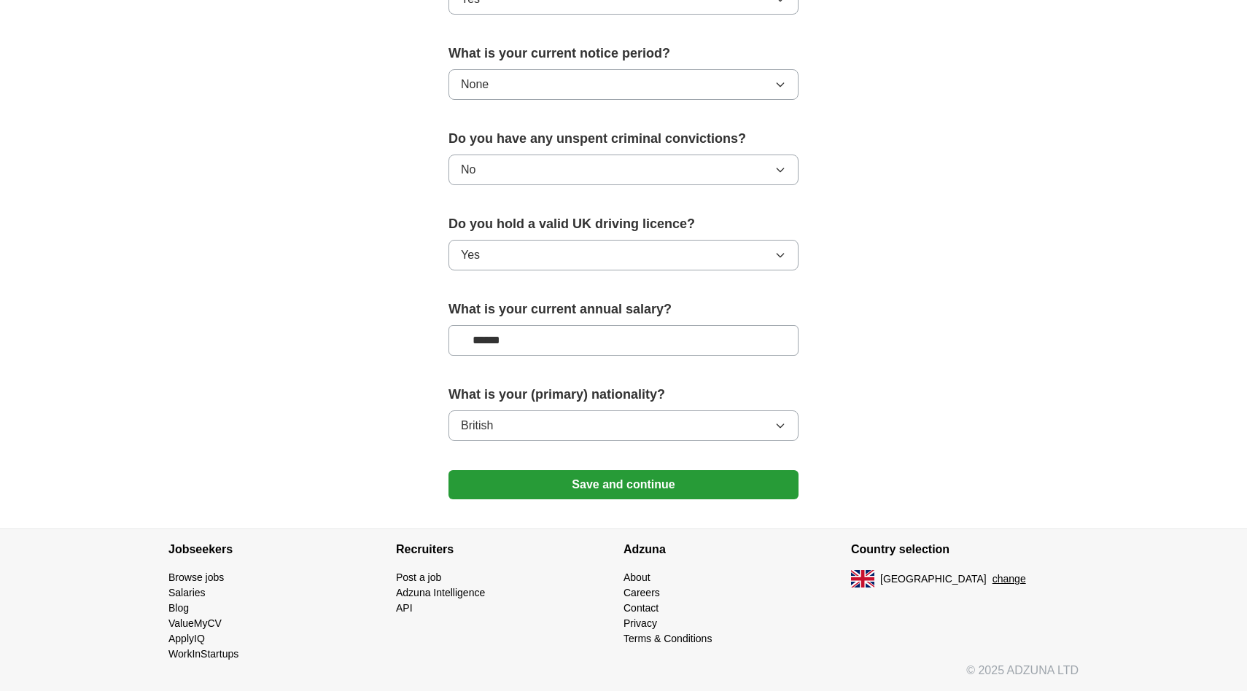
click at [643, 489] on button "Save and continue" at bounding box center [623, 484] width 350 height 29
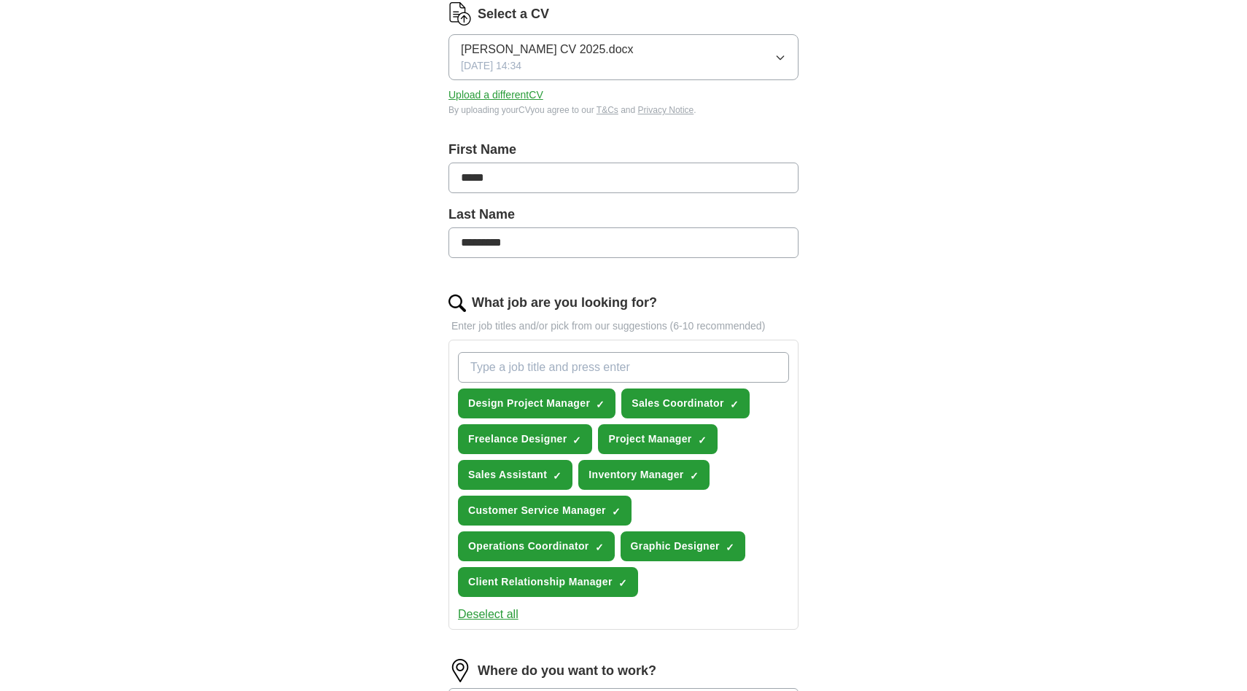
scroll to position [315, 0]
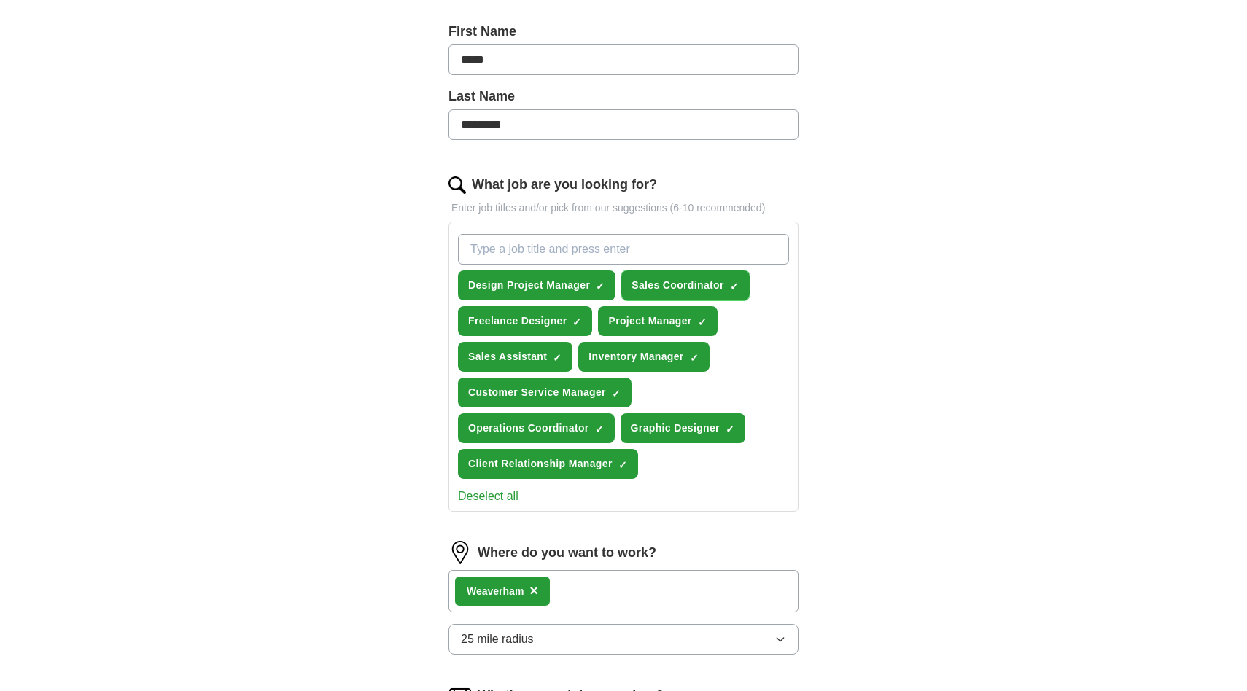
click at [0, 0] on span "×" at bounding box center [0, 0] width 0 height 0
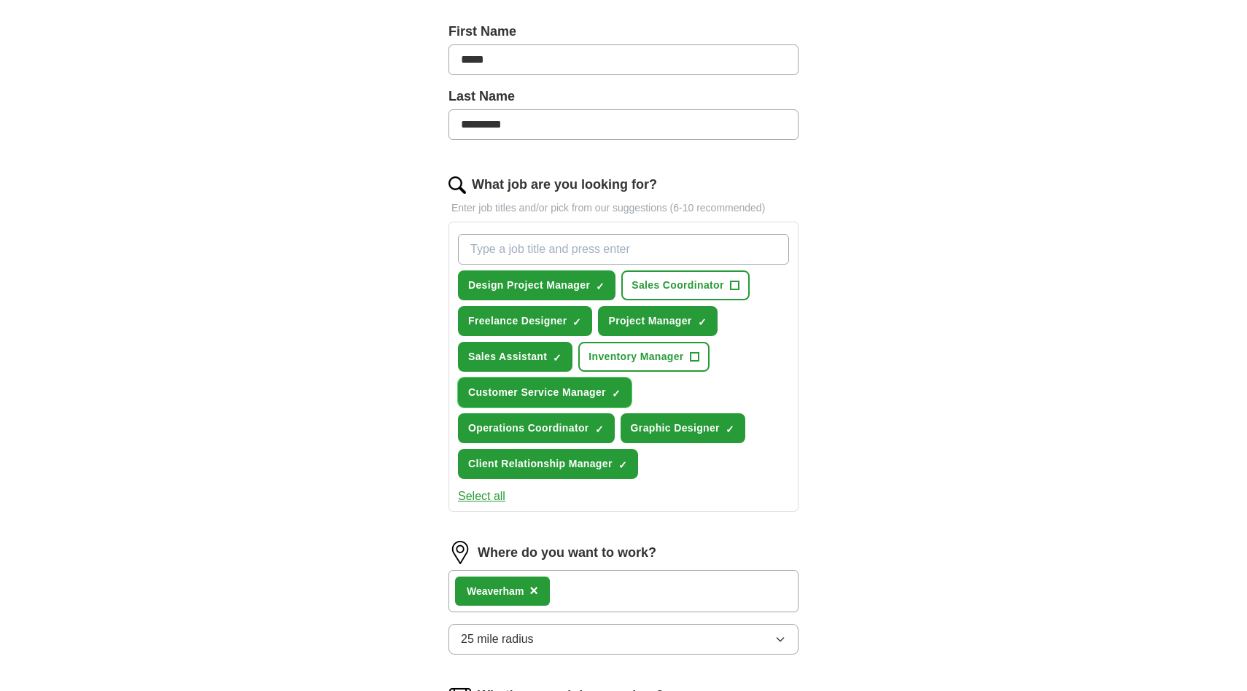
click at [0, 0] on span "×" at bounding box center [0, 0] width 0 height 0
click at [550, 248] on input "What job are you looking for?" at bounding box center [623, 249] width 331 height 31
click at [503, 249] on input "What job are you looking for?" at bounding box center [623, 249] width 331 height 31
paste input "Fieldwork Data Collector"
type input "Fieldwork Data Collector"
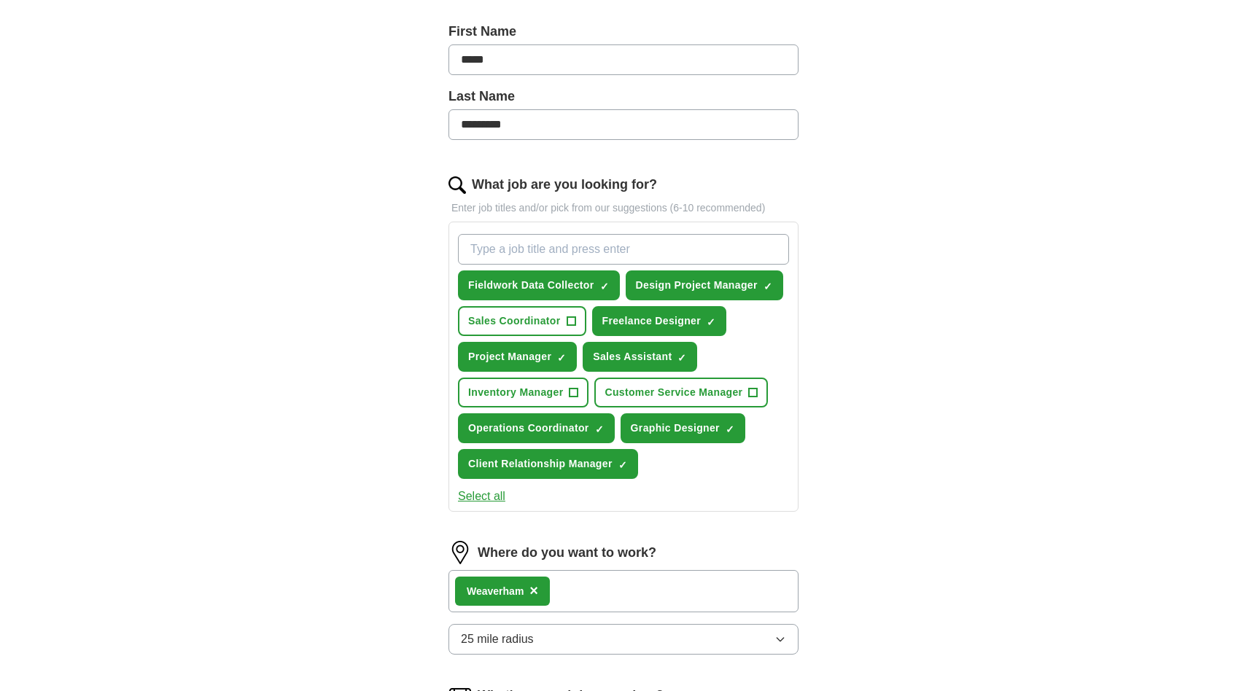
click at [528, 246] on input "What job are you looking for?" at bounding box center [623, 249] width 331 height 31
paste input "Project Support Officer"
type input "Project Support Officer"
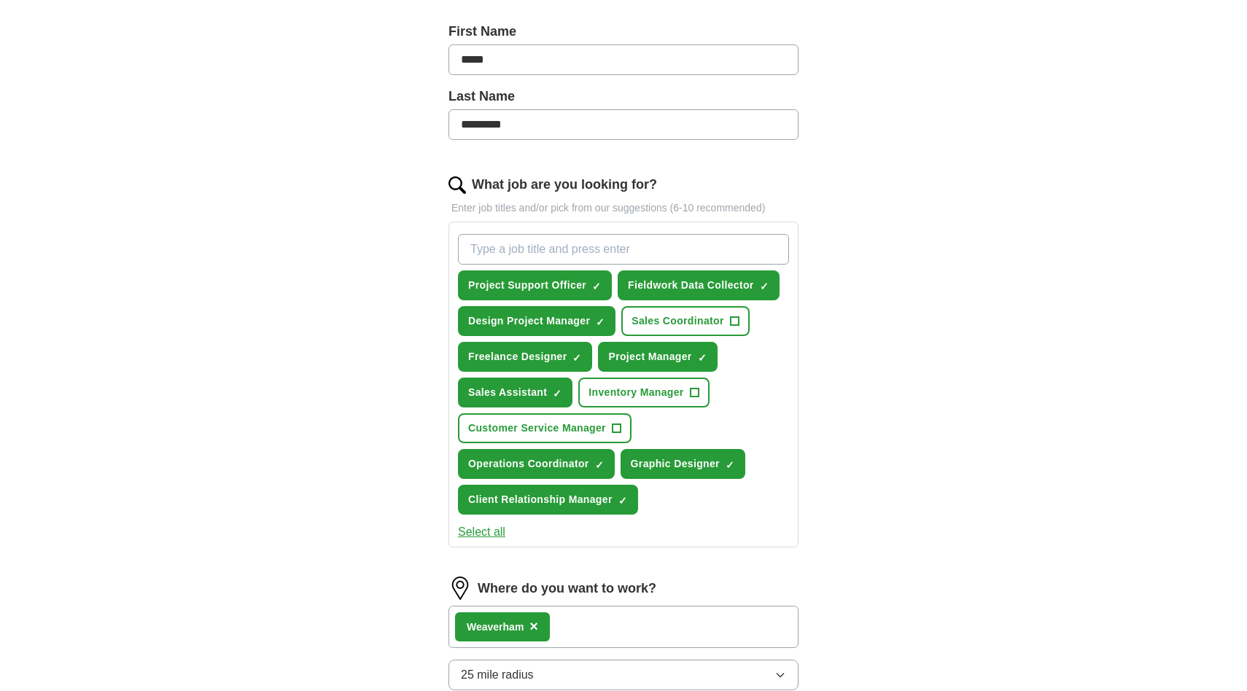
click at [514, 244] on input "What job are you looking for?" at bounding box center [623, 249] width 331 height 31
paste input "Digital Services Support"
type input "Digital Services Support"
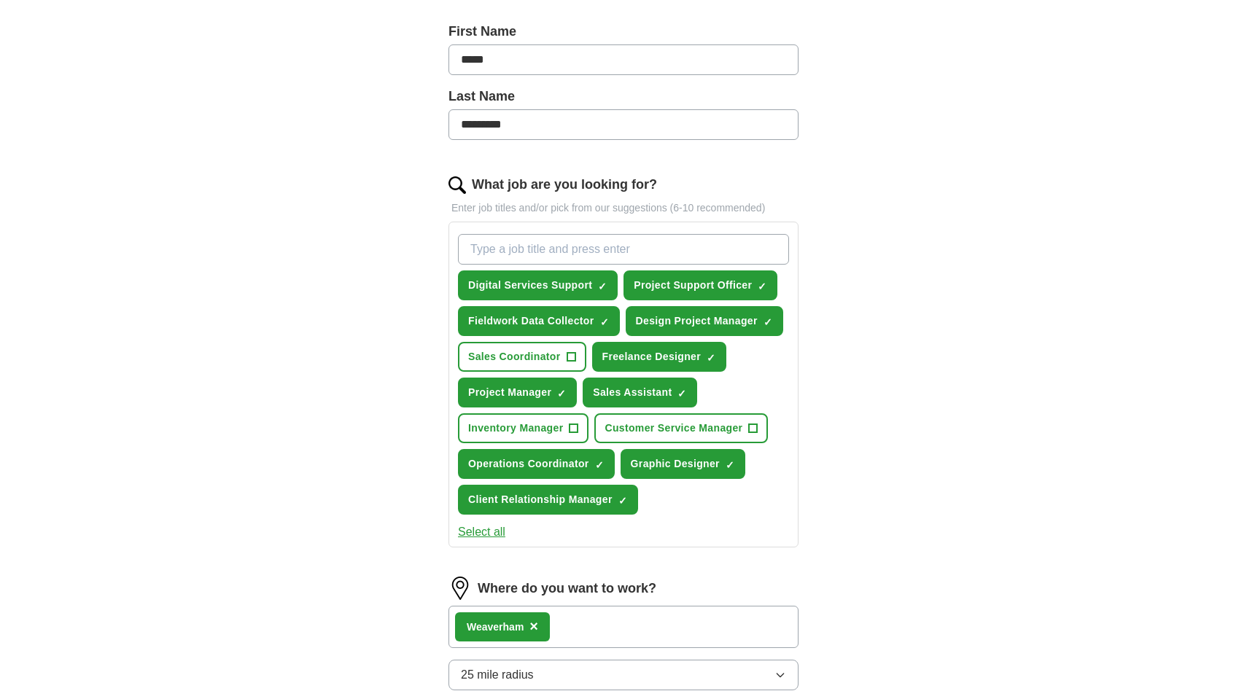
click at [536, 251] on input "What job are you looking for?" at bounding box center [623, 249] width 331 height 31
paste input "Data Visualisation Support"
type input "Data Visualisation Support"
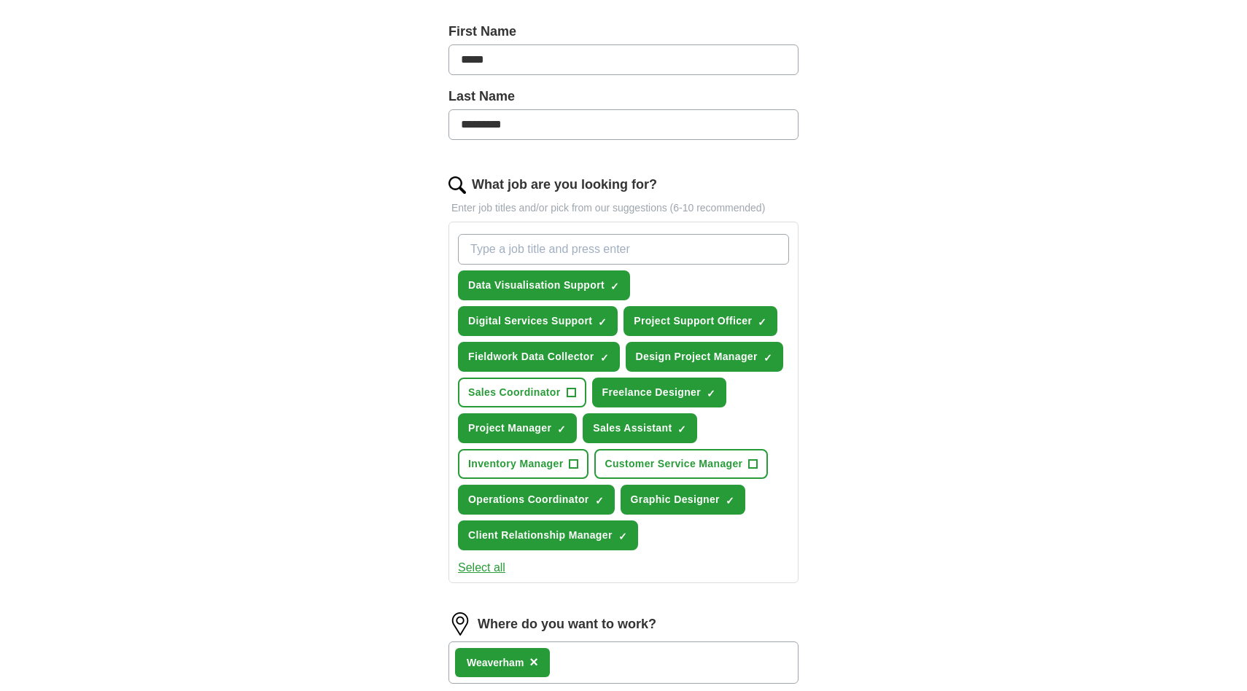
click at [523, 247] on input "What job are you looking for?" at bounding box center [623, 249] width 331 height 31
paste input "NHS Digital Services Support"
type input "NHS Digital Services Support"
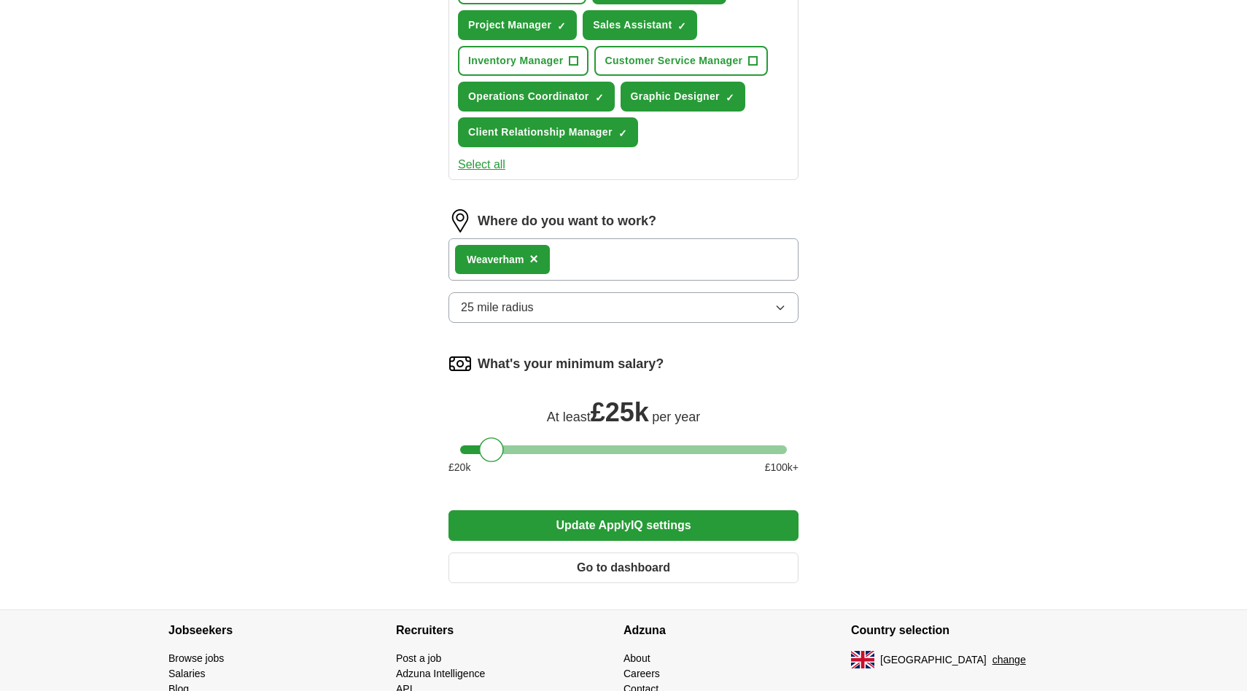
scroll to position [835, 0]
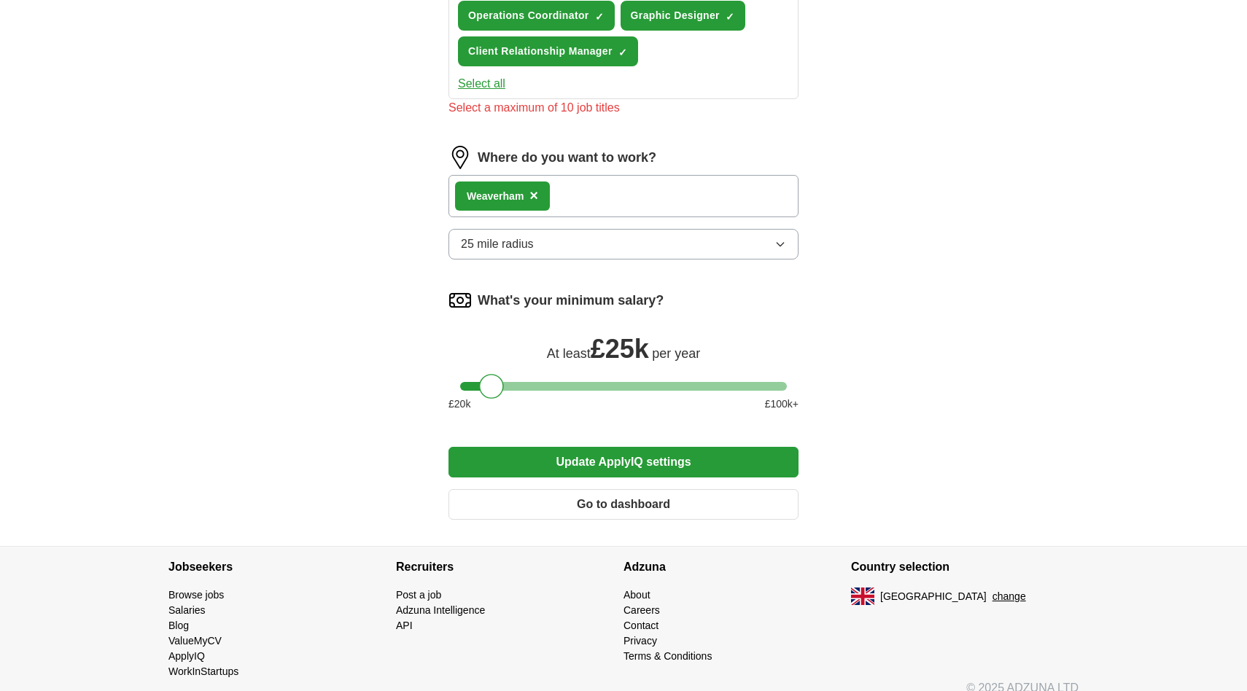
click at [625, 451] on button "Update ApplyIQ settings" at bounding box center [623, 462] width 350 height 31
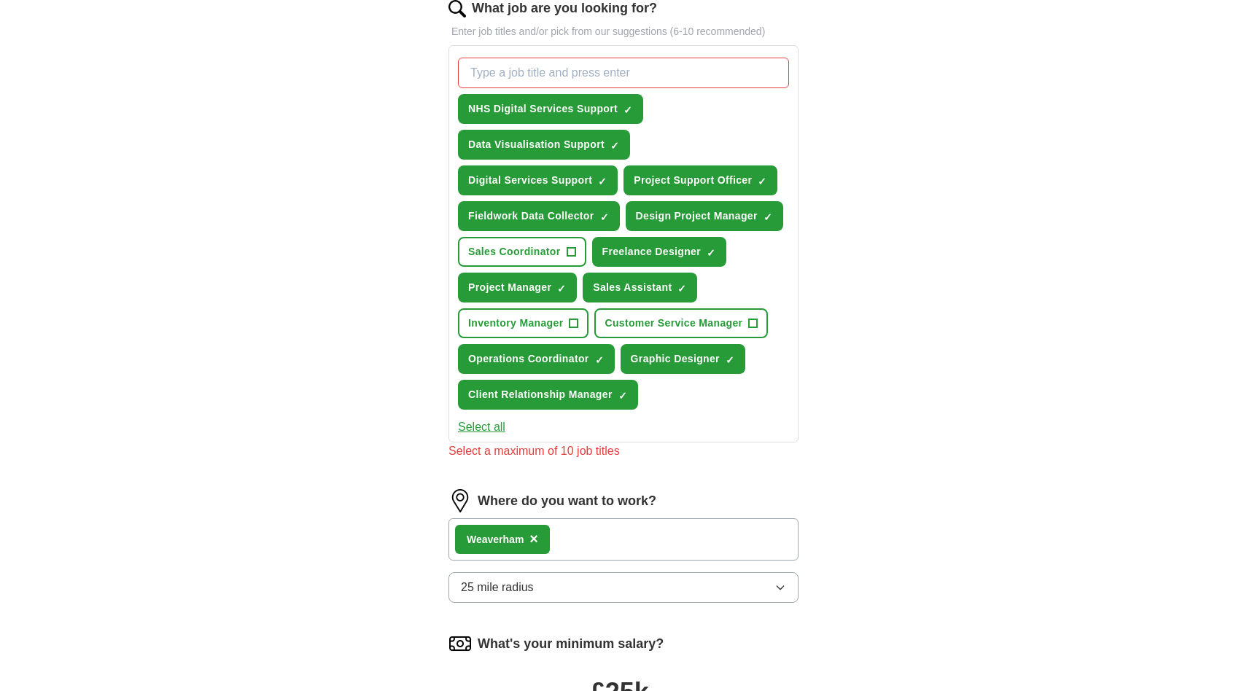
scroll to position [464, 0]
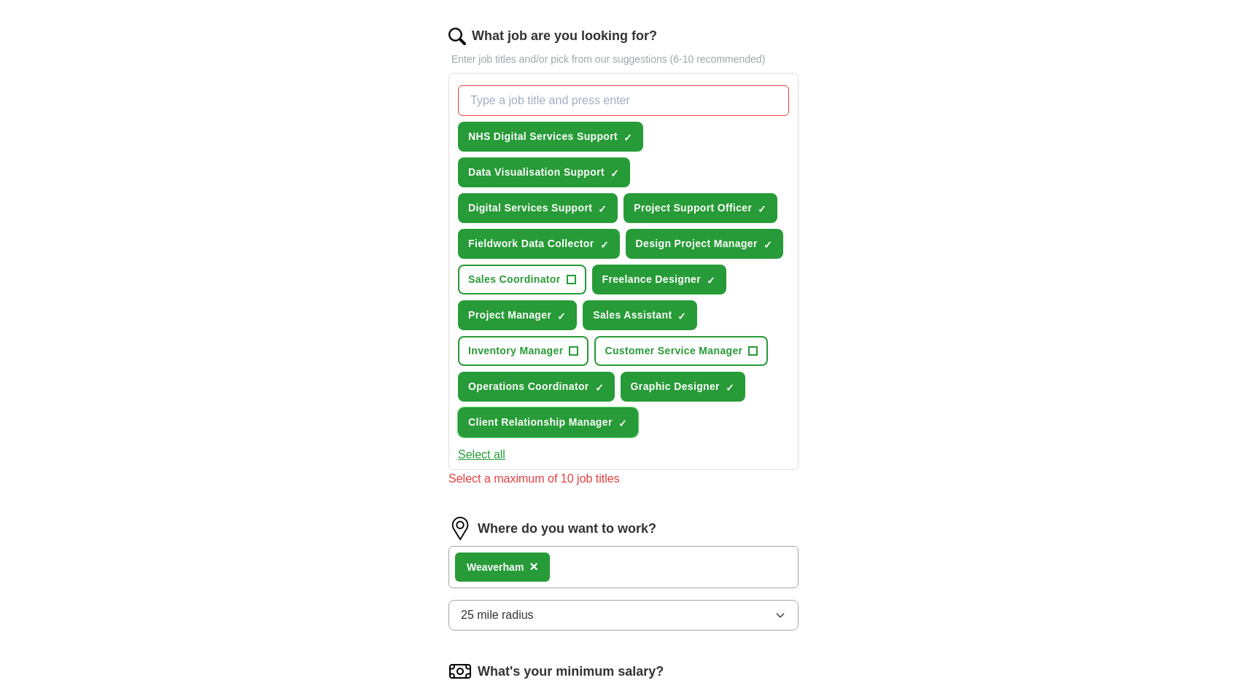
click at [0, 0] on span "×" at bounding box center [0, 0] width 0 height 0
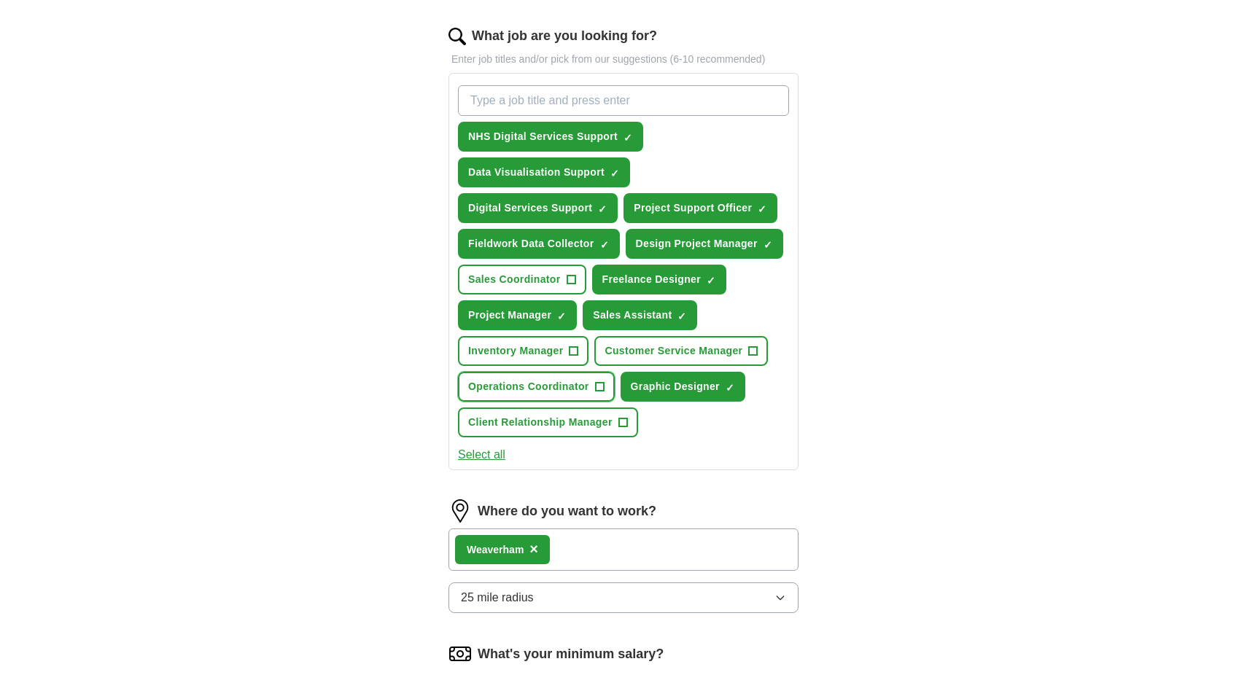
scroll to position [464, 0]
click at [0, 0] on span "×" at bounding box center [0, 0] width 0 height 0
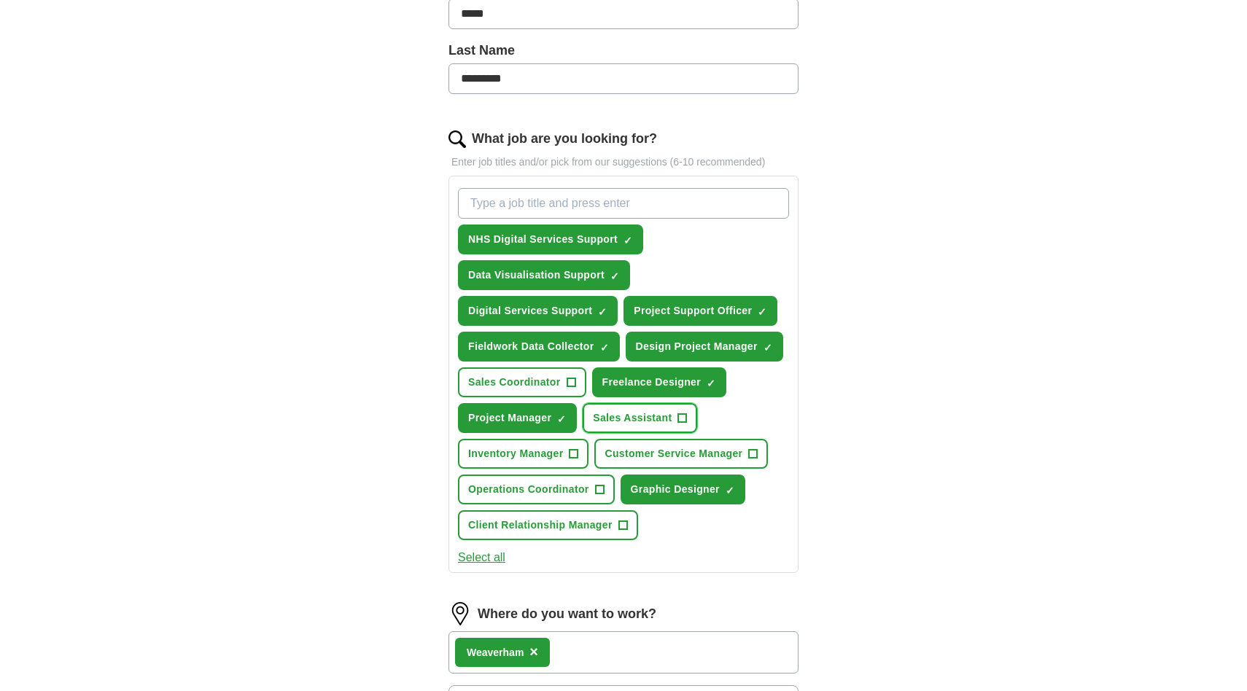
scroll to position [835, 0]
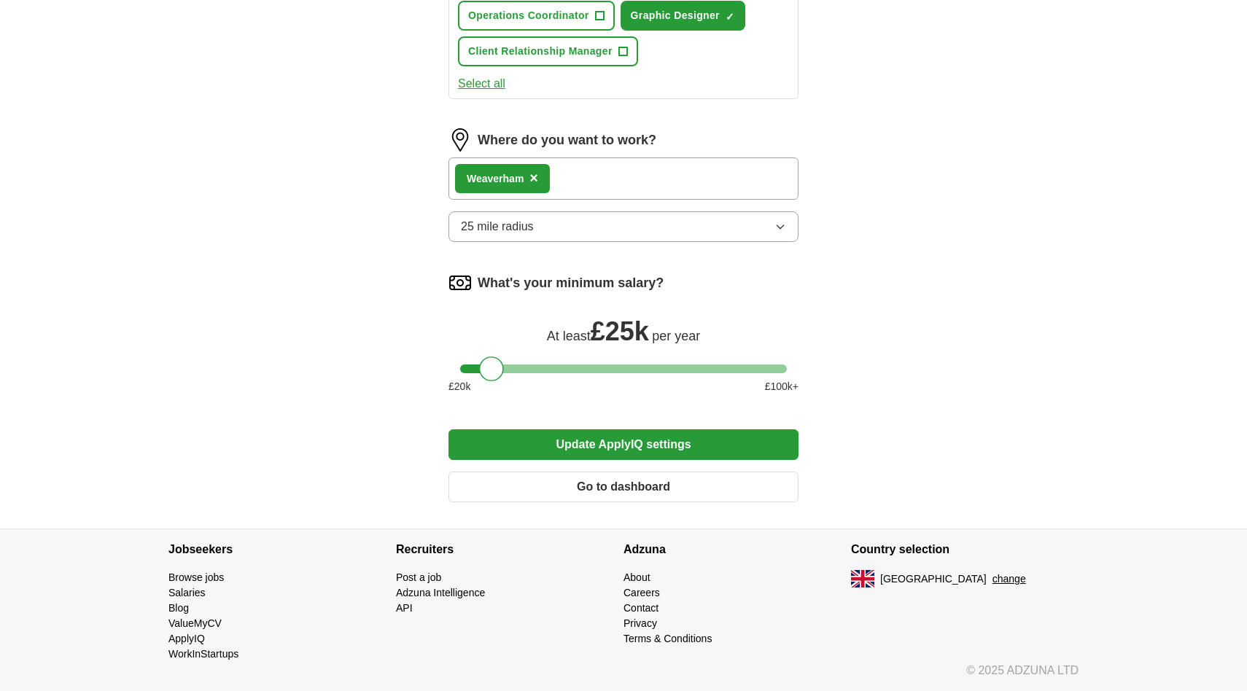
click at [648, 448] on button "Update ApplyIQ settings" at bounding box center [623, 444] width 350 height 31
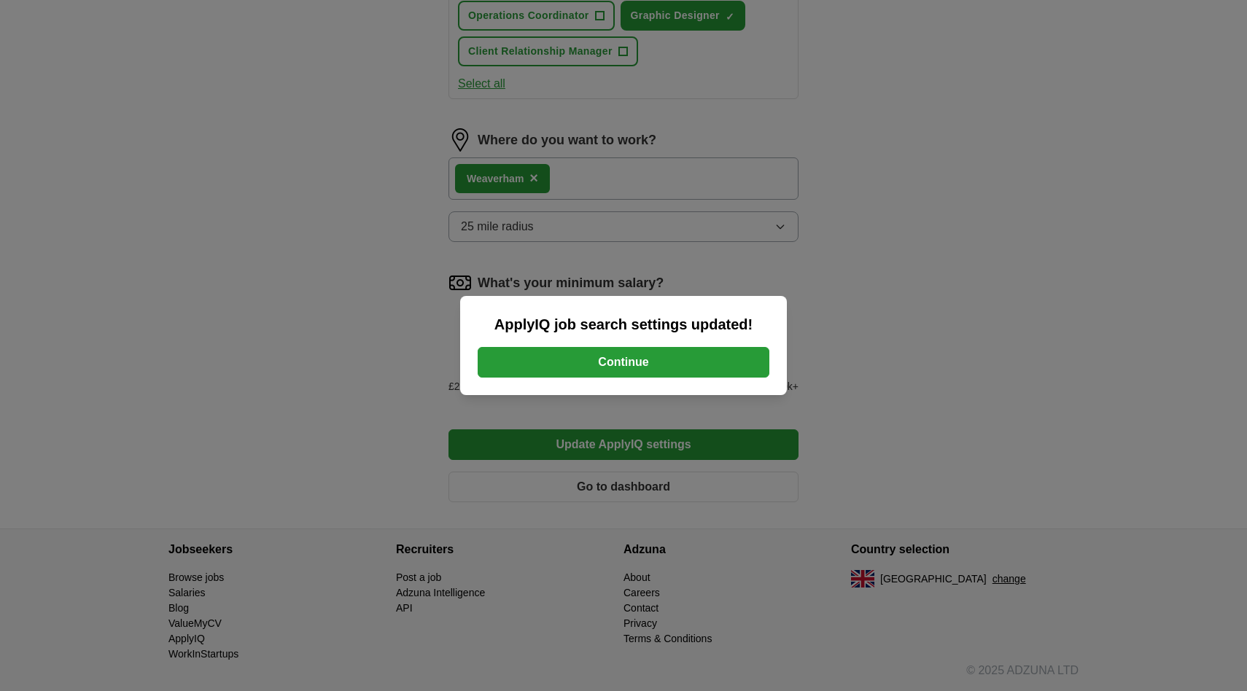
click at [617, 368] on button "Continue" at bounding box center [624, 362] width 292 height 31
